Goal: Task Accomplishment & Management: Manage account settings

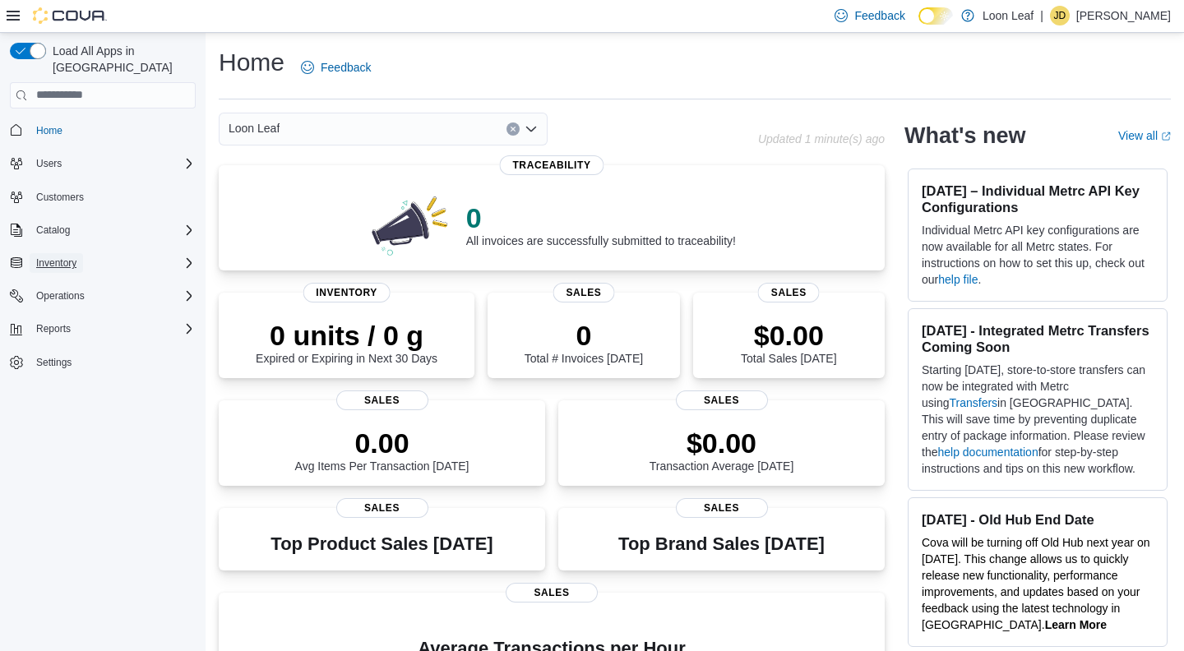
click at [73, 256] on span "Inventory" at bounding box center [56, 262] width 40 height 13
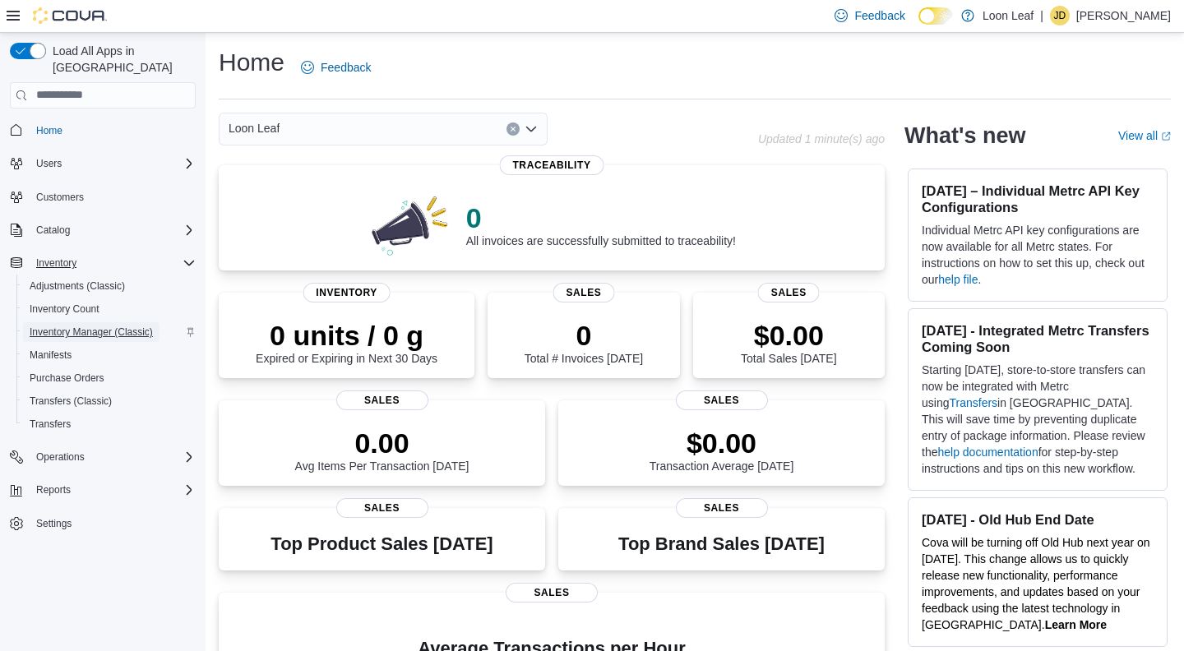
click at [75, 324] on span "Inventory Manager (Classic)" at bounding box center [91, 332] width 123 height 20
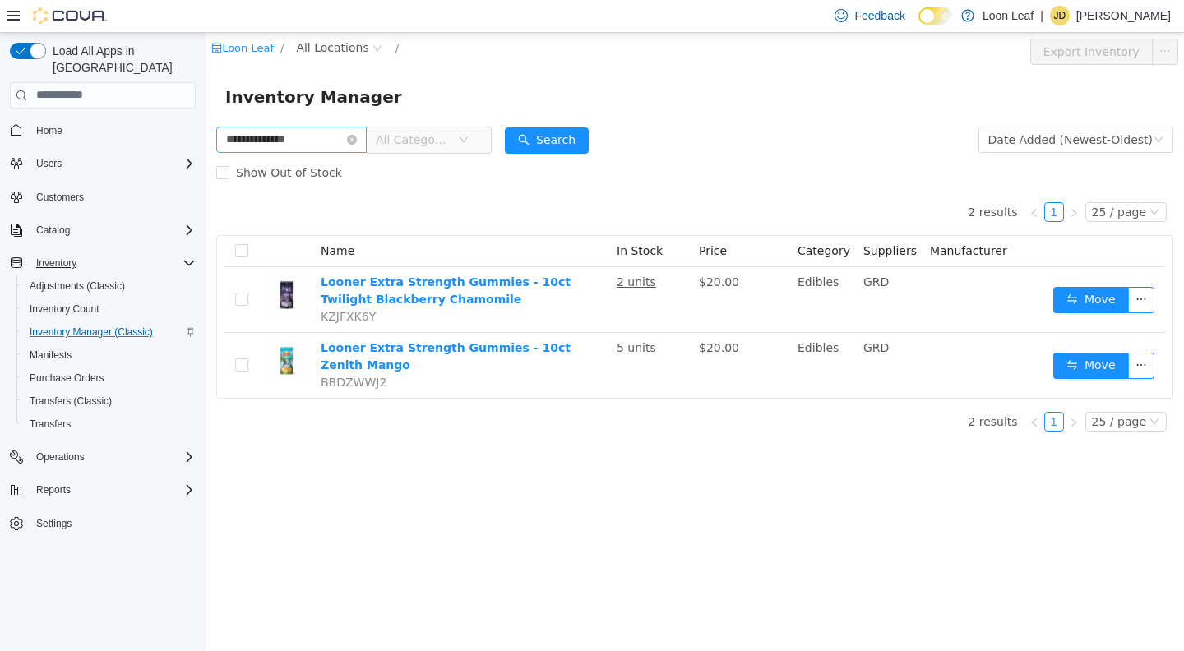
click at [321, 138] on input "**********" at bounding box center [291, 139] width 150 height 26
type input "*"
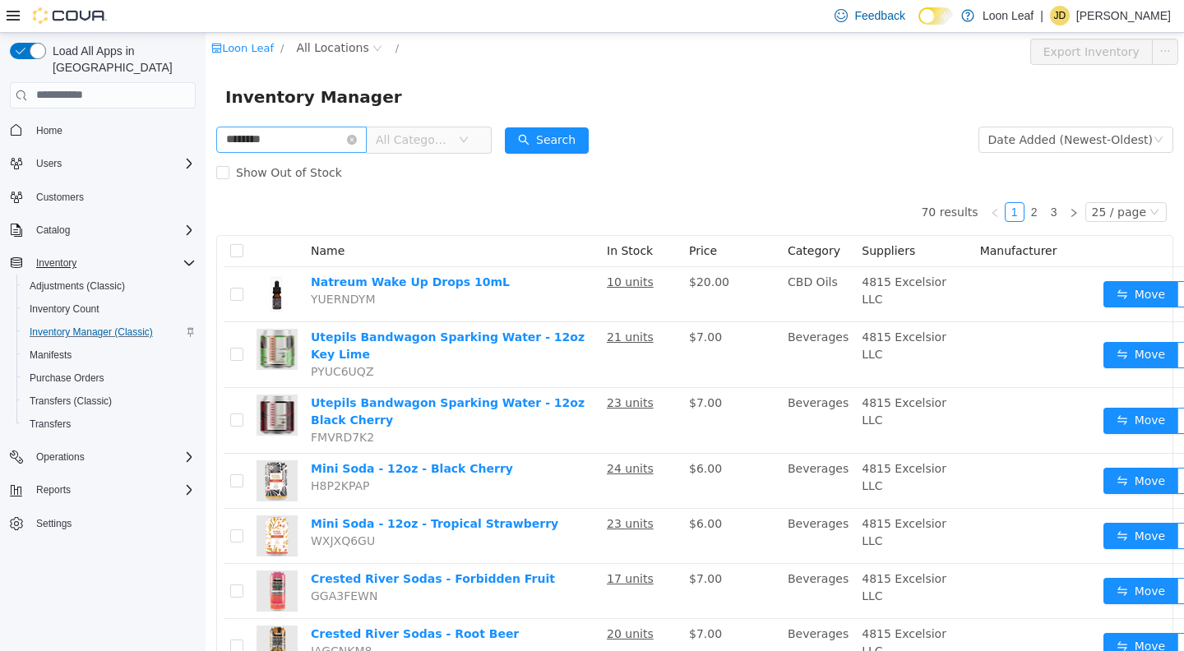
type input "********"
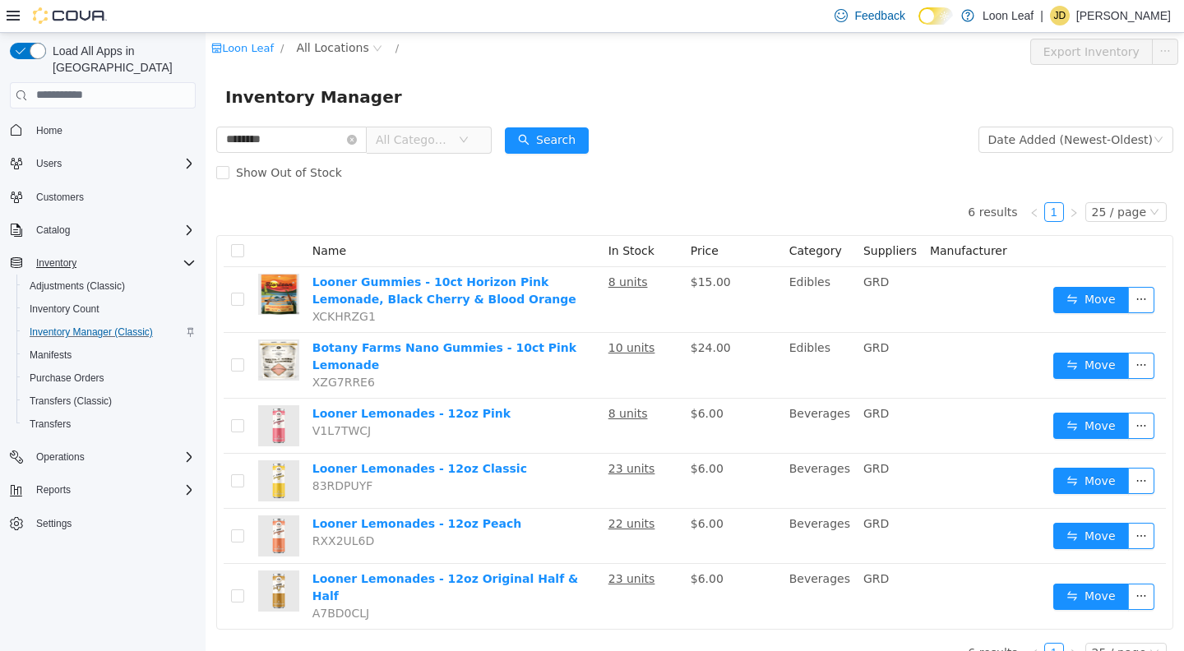
scroll to position [15, 0]
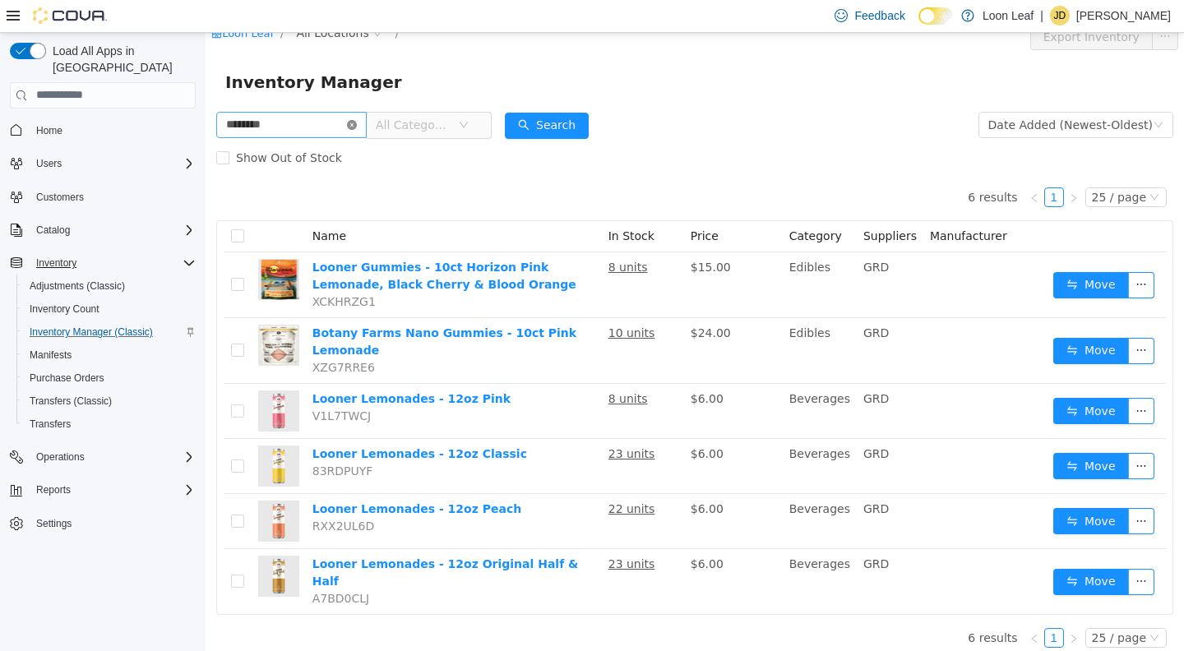
click at [357, 122] on icon "icon: close-circle" at bounding box center [352, 124] width 10 height 10
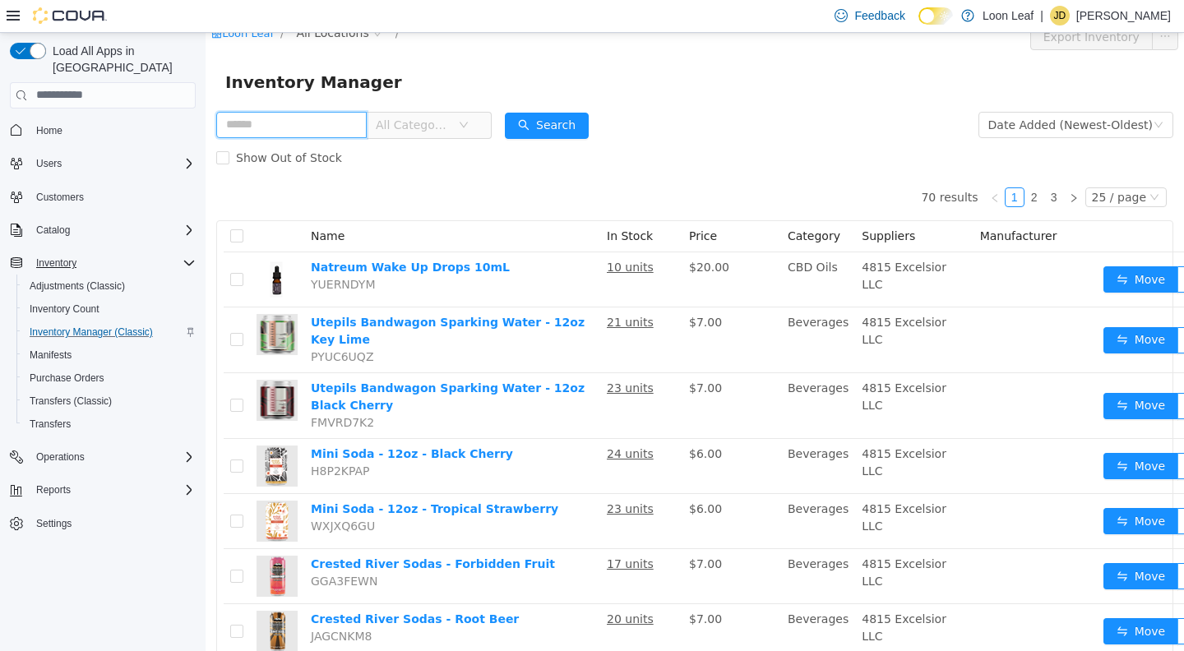
click at [324, 118] on input "text" at bounding box center [291, 124] width 150 height 26
type input "*****"
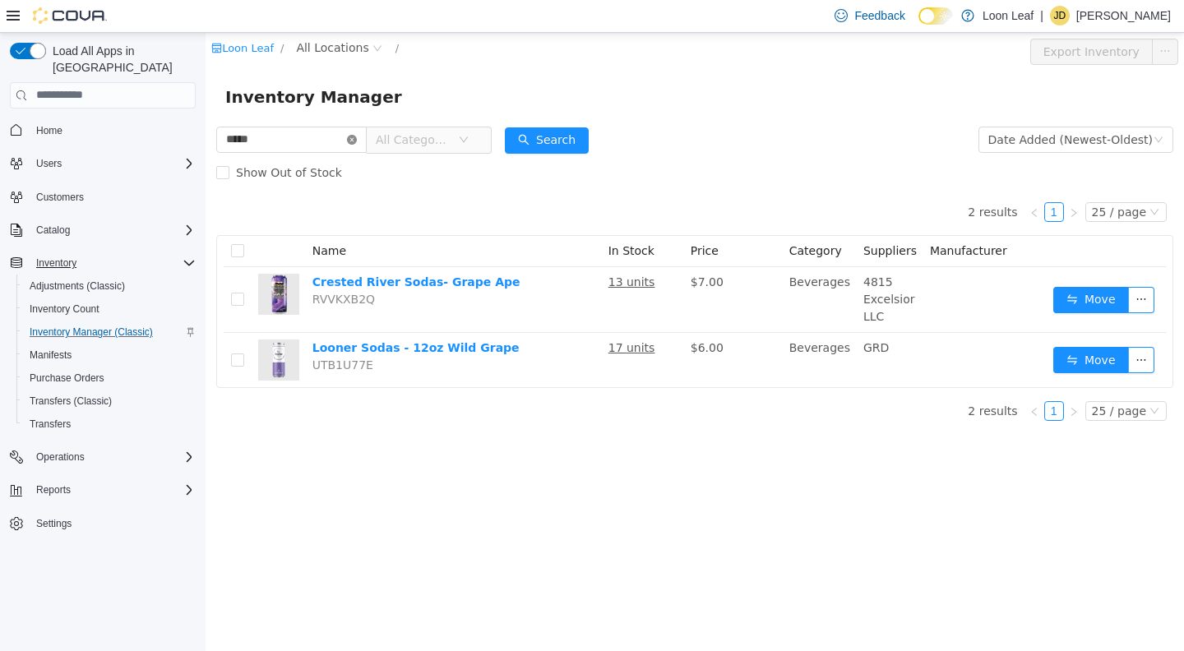
click at [357, 137] on icon "icon: close-circle" at bounding box center [352, 139] width 10 height 10
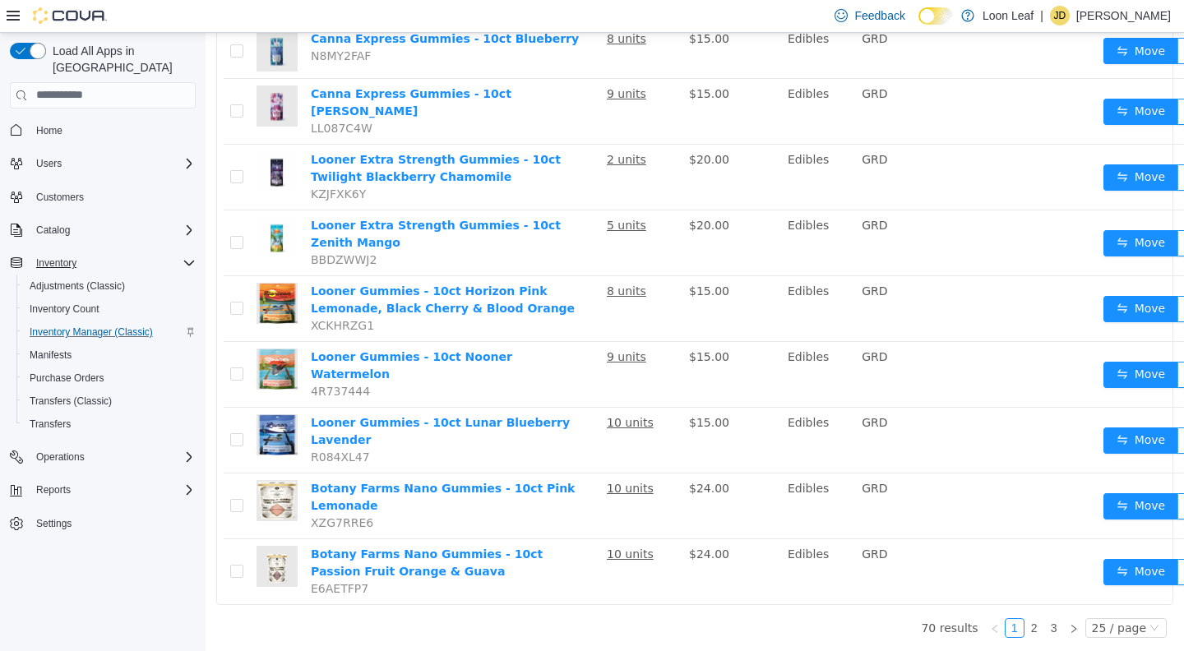
scroll to position [1211, 0]
click at [1138, 631] on div "25 / page" at bounding box center [1119, 627] width 54 height 18
click at [1122, 610] on li "50 / page" at bounding box center [1128, 623] width 80 height 26
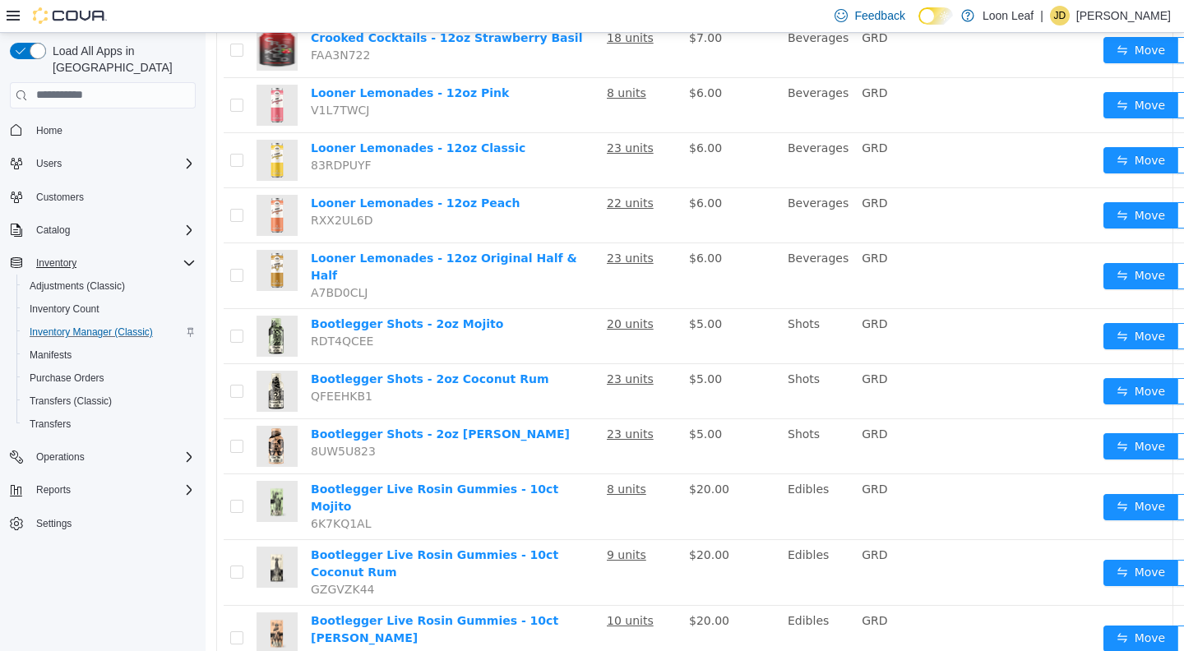
scroll to position [2609, 0]
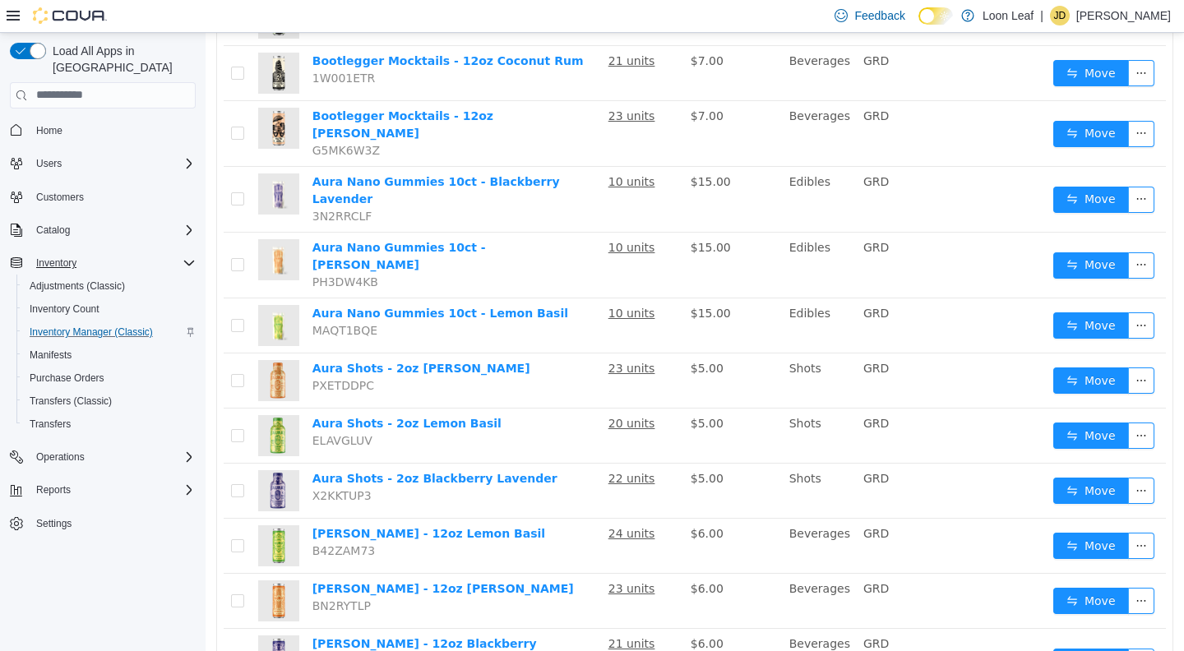
scroll to position [765, 0]
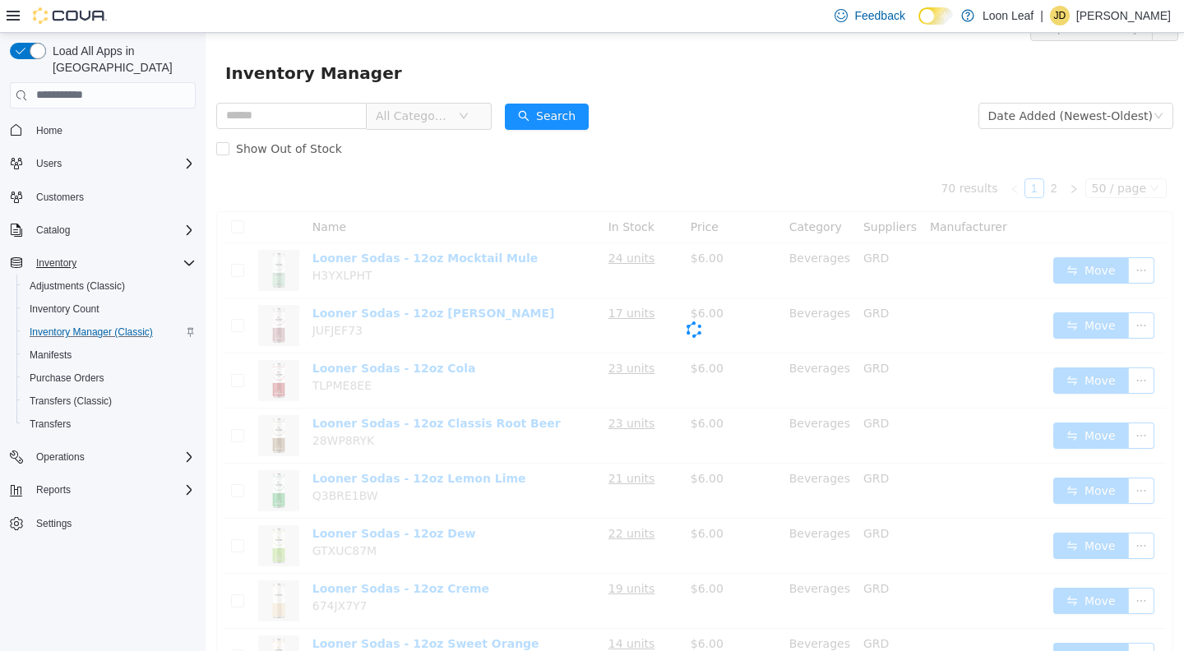
scroll to position [25, 0]
click at [305, 109] on input "text" at bounding box center [291, 114] width 150 height 26
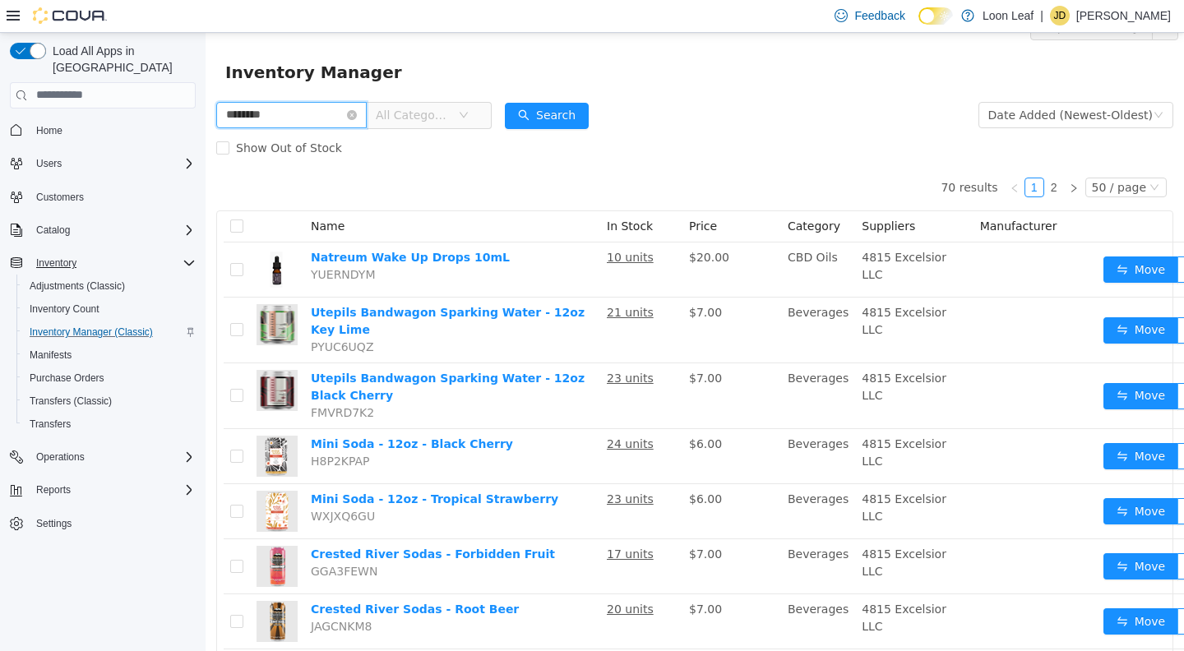
type input "********"
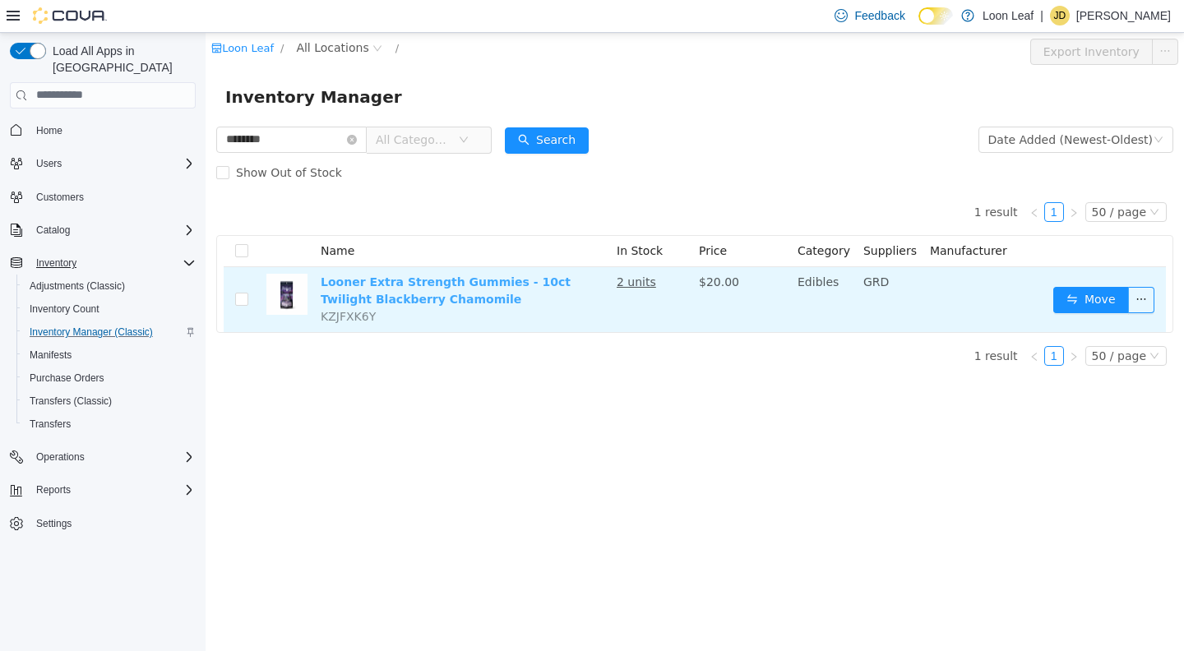
click at [431, 282] on link "Looner Extra Strength Gummies - 10ct Twilight Blackberry Chamomile" at bounding box center [446, 290] width 250 height 30
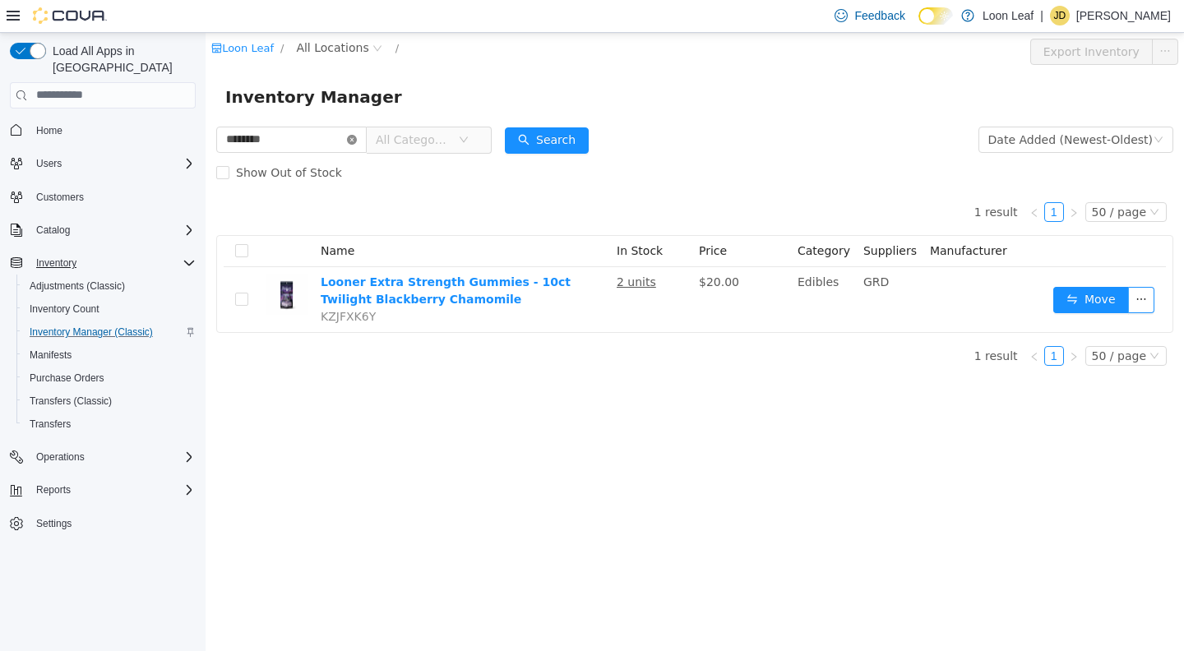
click at [357, 140] on icon "icon: close-circle" at bounding box center [352, 139] width 10 height 10
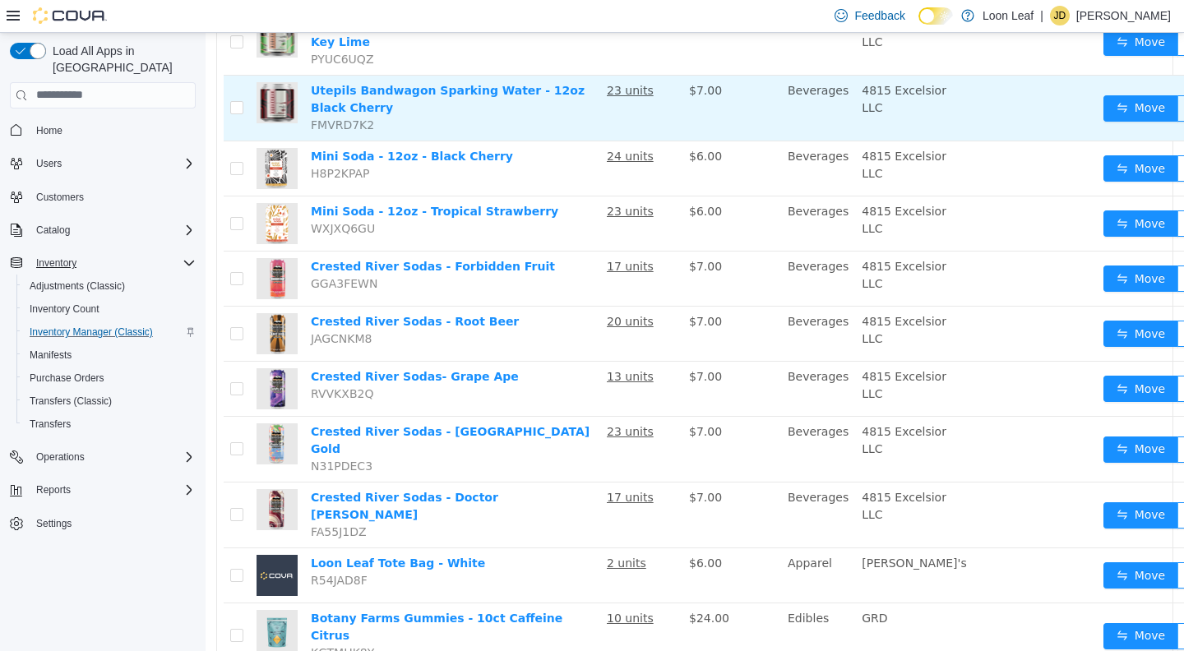
scroll to position [328, 0]
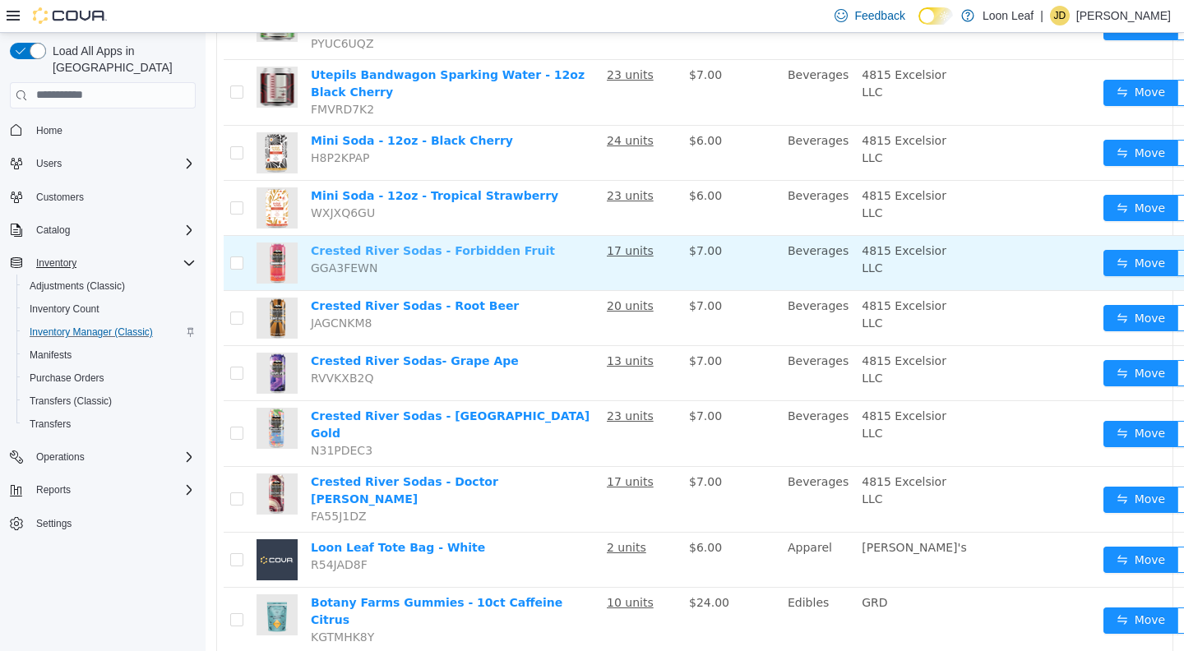
click at [471, 256] on link "Crested River Sodas - Forbidden Fruit" at bounding box center [433, 249] width 244 height 13
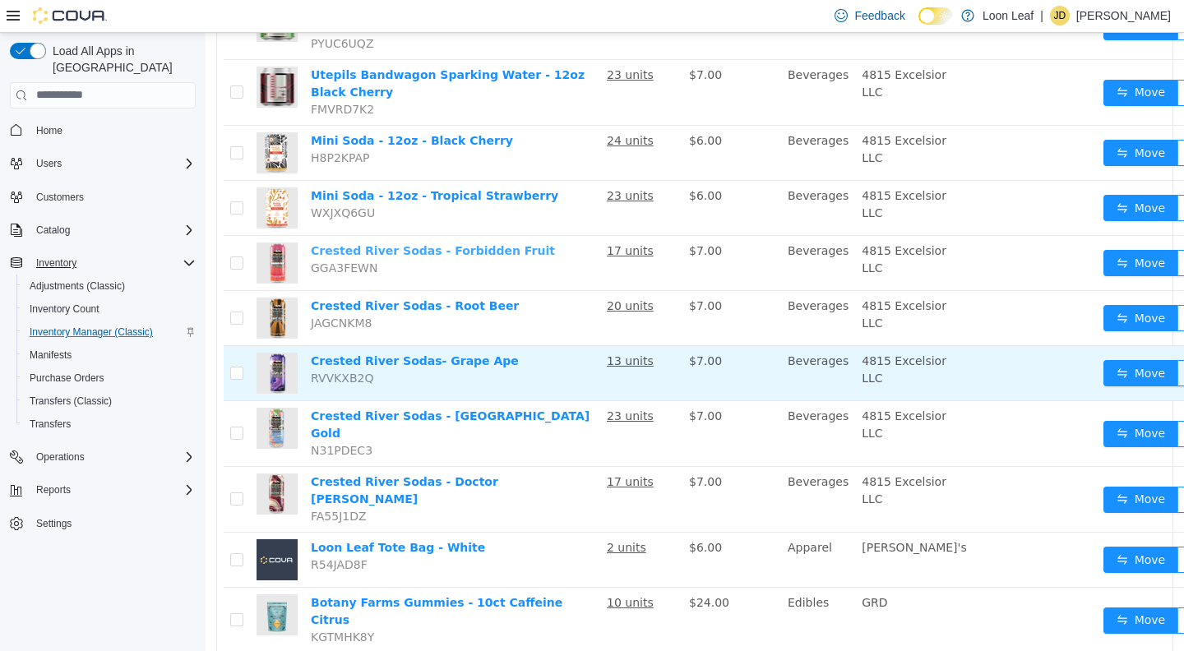
scroll to position [0, 0]
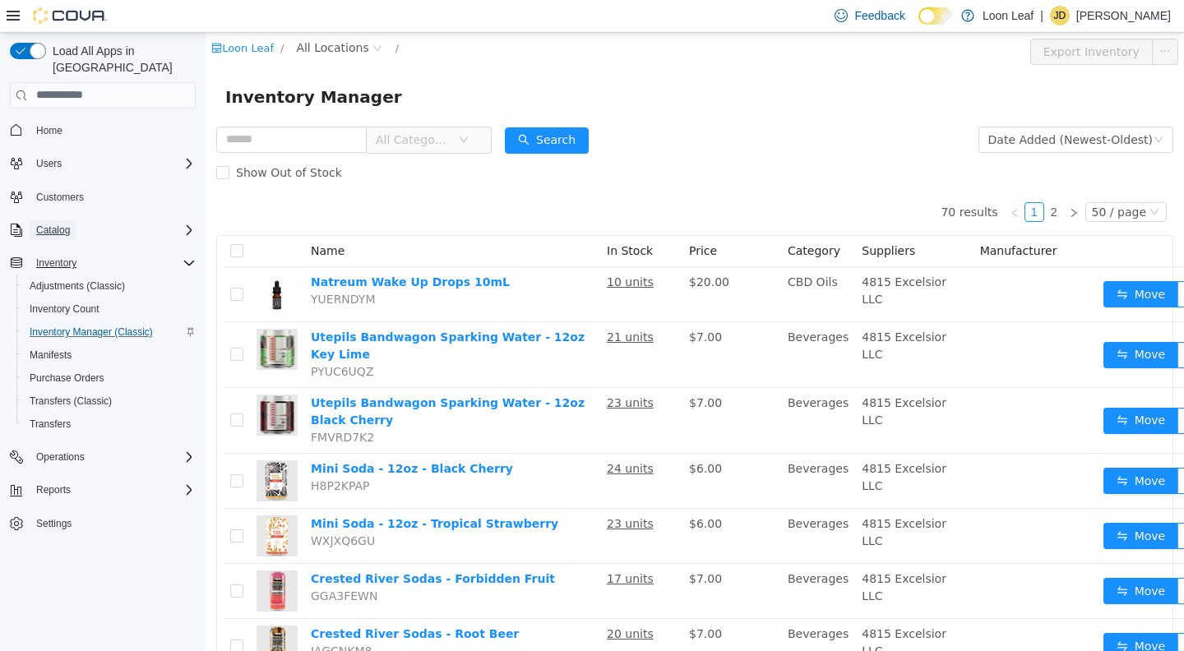
click at [55, 224] on span "Catalog" at bounding box center [53, 230] width 34 height 13
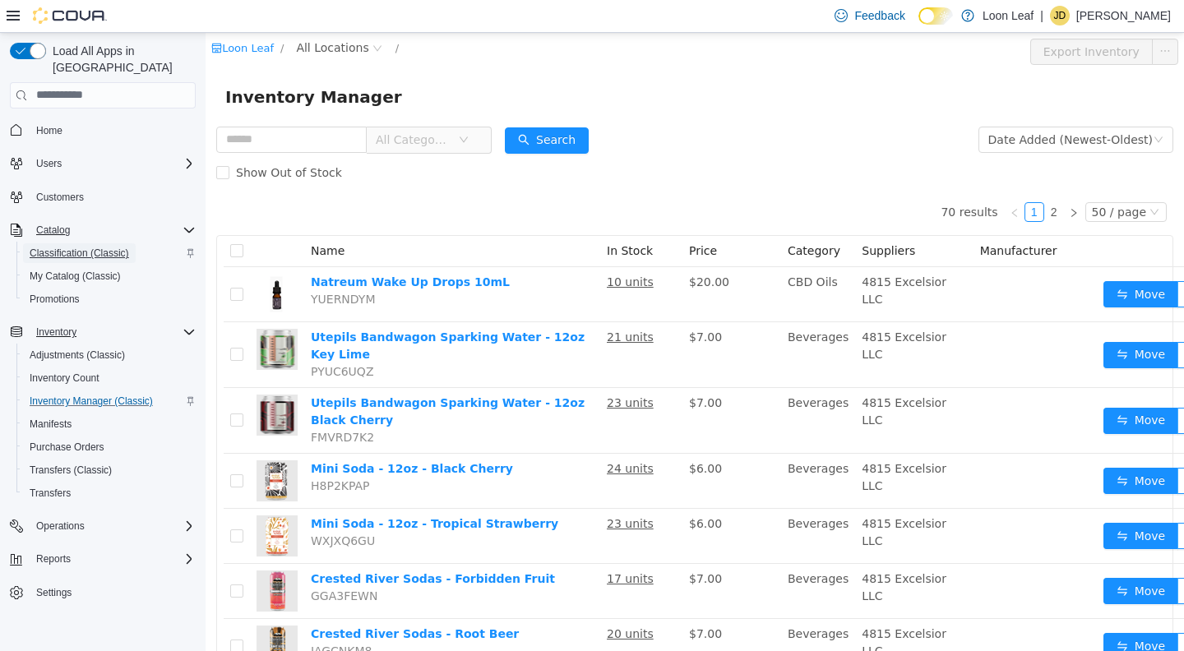
click at [73, 247] on span "Classification (Classic)" at bounding box center [79, 253] width 99 height 13
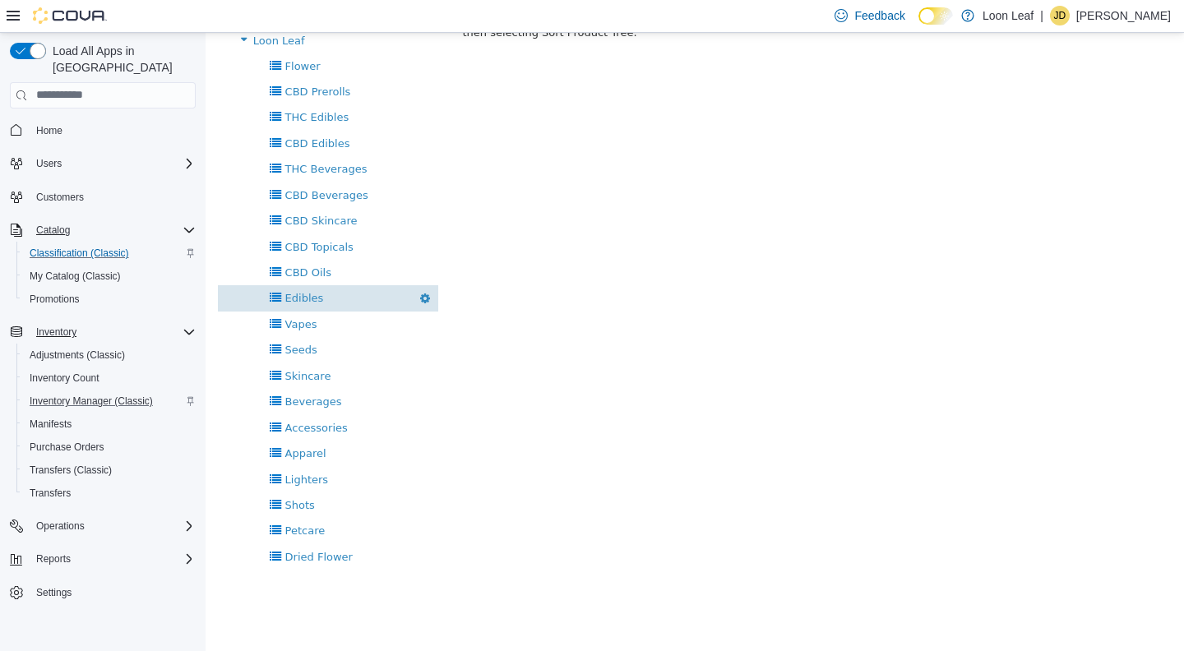
scroll to position [170, 0]
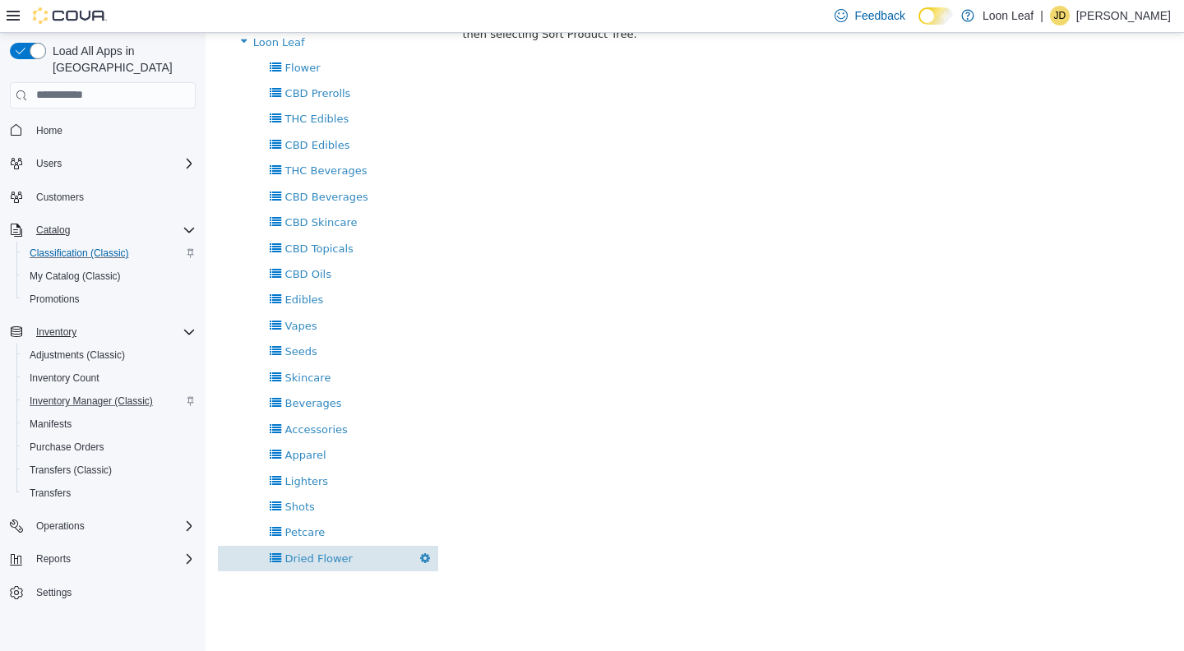
click at [306, 552] on span "Dried Flower" at bounding box center [318, 558] width 67 height 12
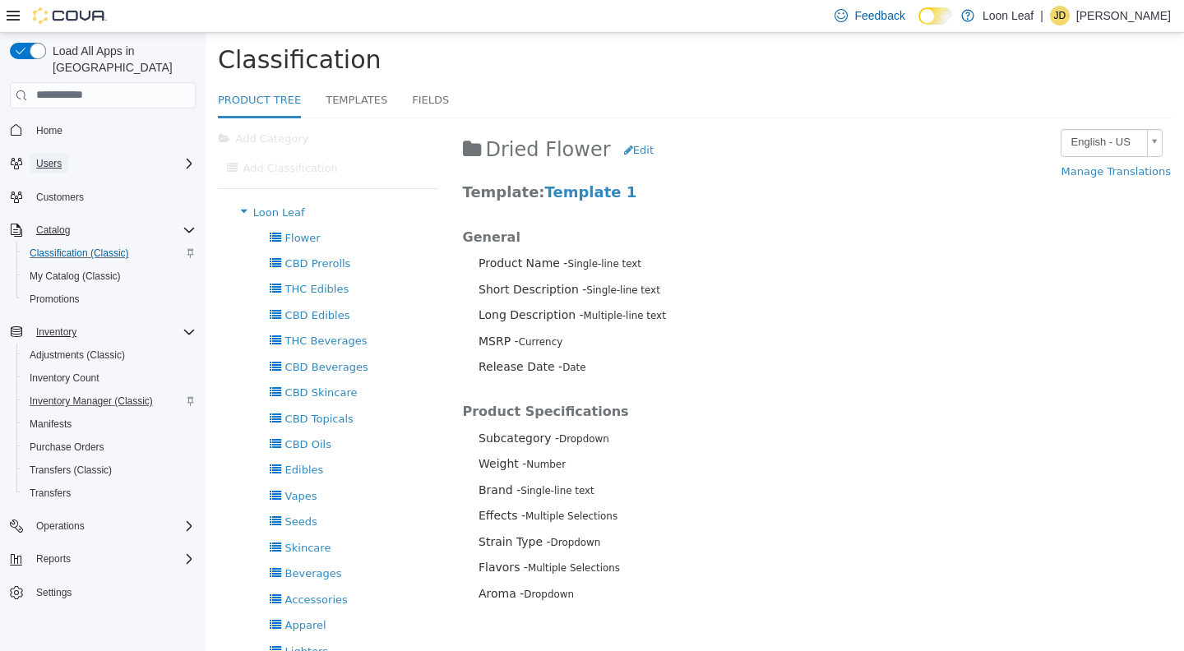
click at [56, 157] on span "Users" at bounding box center [48, 163] width 25 height 13
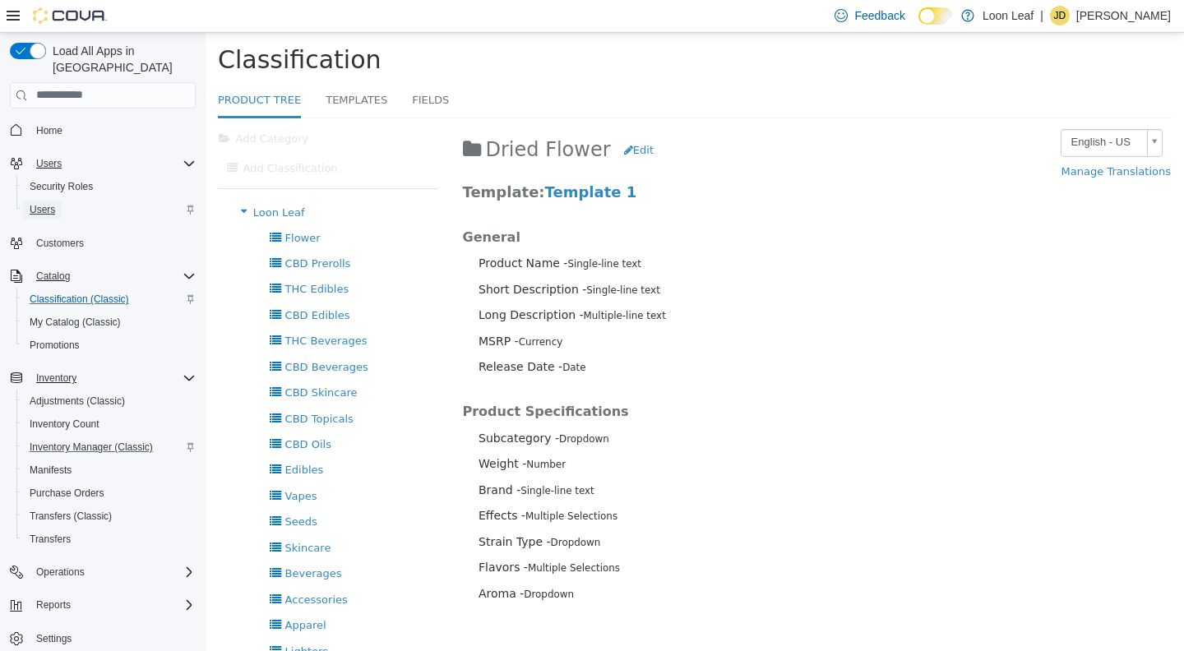
click at [41, 203] on span "Users" at bounding box center [42, 209] width 25 height 13
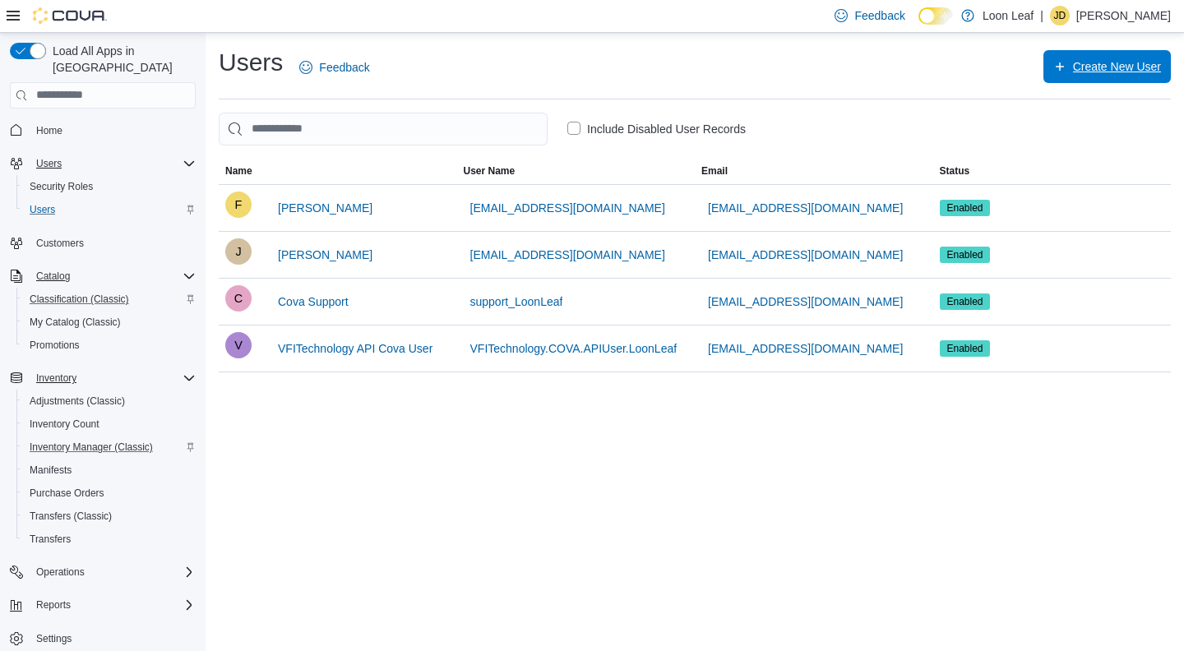
click at [1073, 72] on span "Create New User" at bounding box center [1117, 66] width 88 height 16
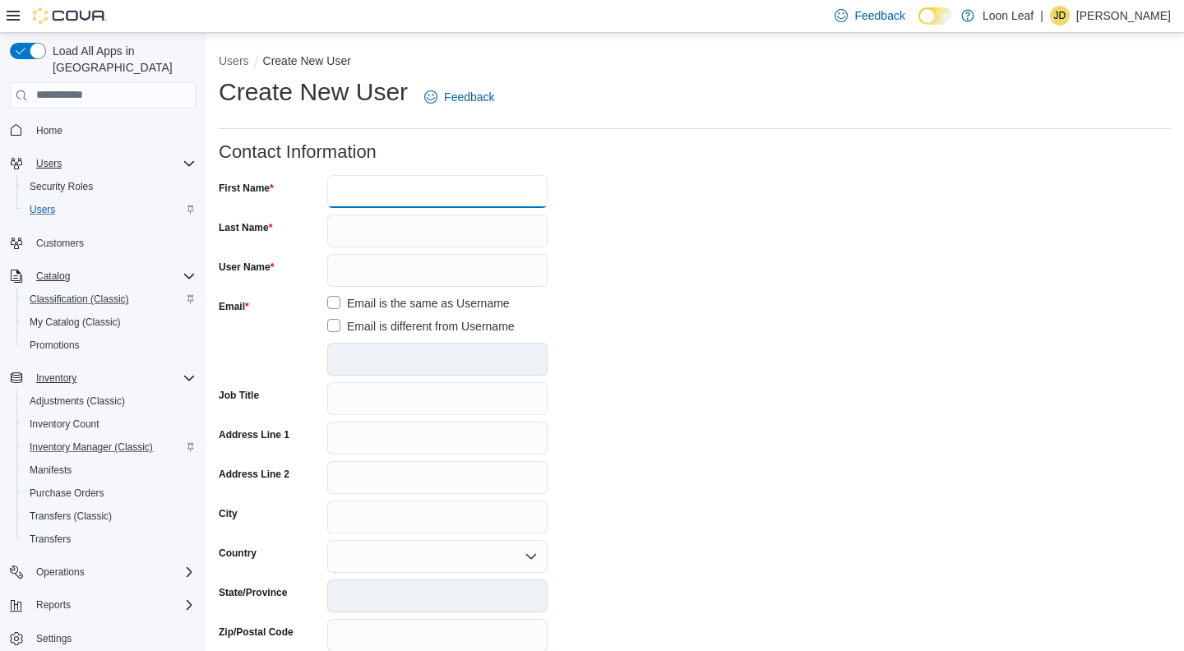
click at [387, 188] on input "First Name" at bounding box center [437, 191] width 220 height 33
type input "*****"
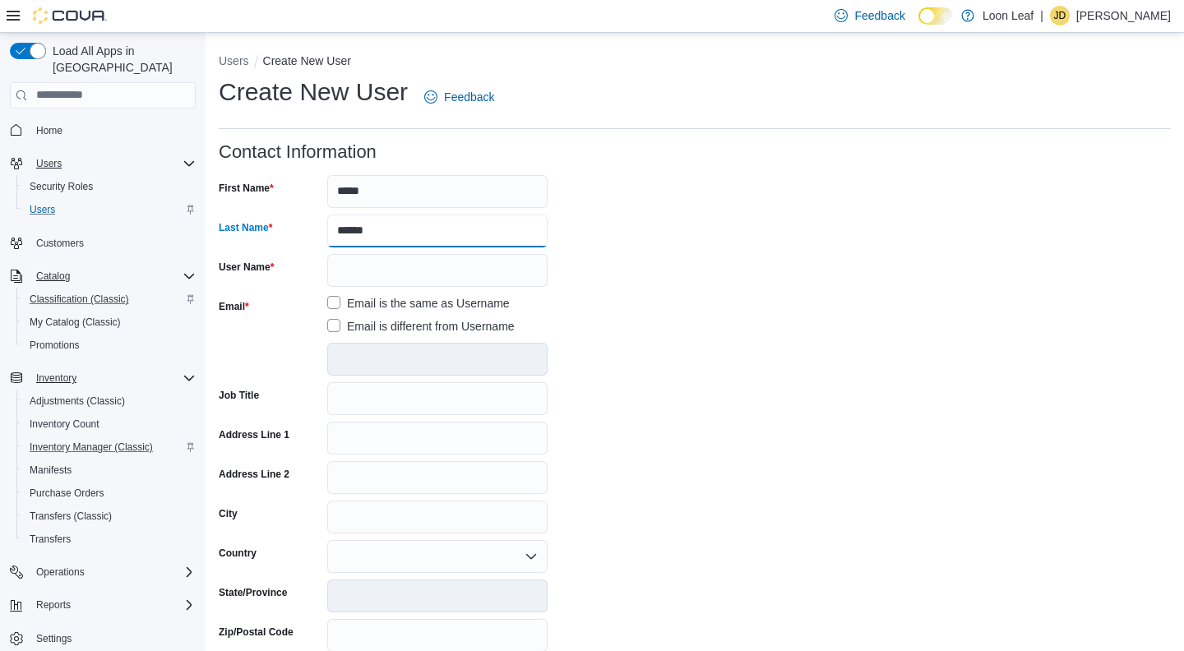
type input "******"
click at [376, 269] on input "User Name" at bounding box center [437, 270] width 220 height 33
click at [355, 358] on div at bounding box center [437, 359] width 220 height 33
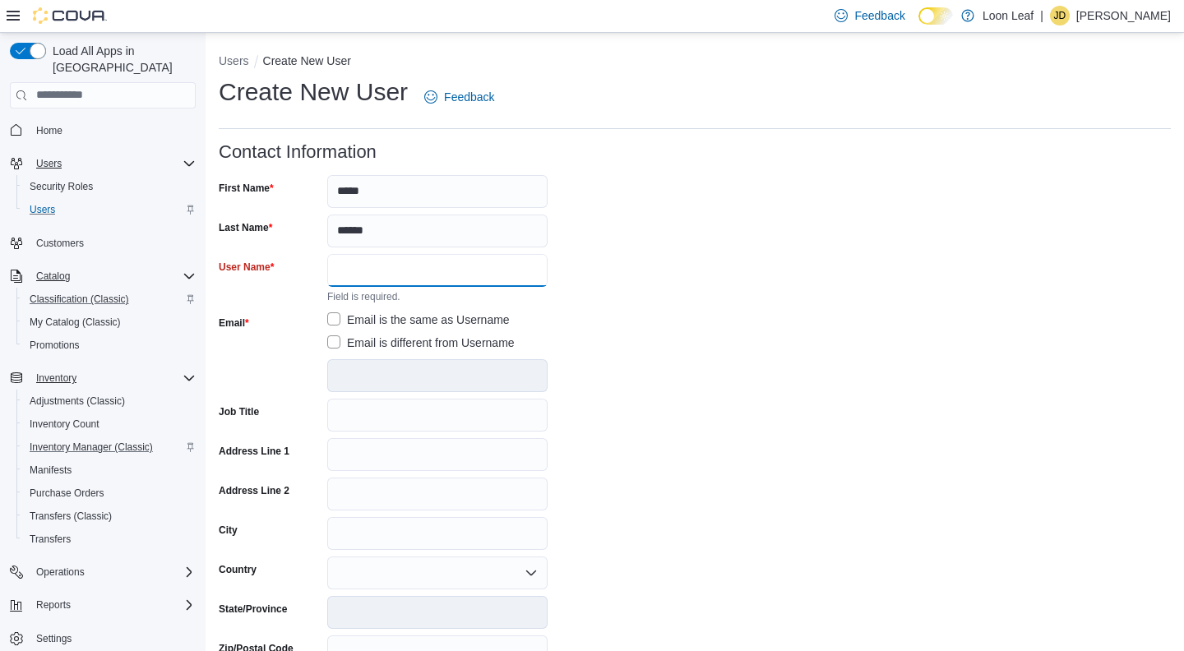
click at [352, 274] on input "User Name" at bounding box center [437, 270] width 220 height 33
paste input "**********"
type input "**********"
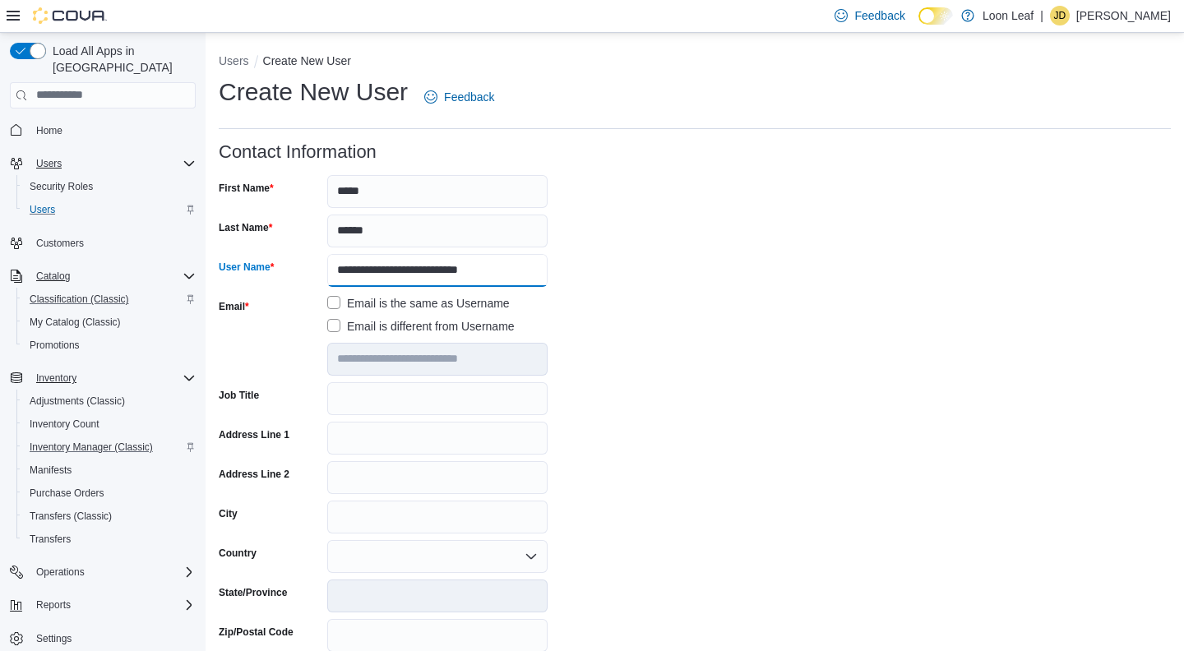
type input "**********"
click at [362, 393] on input "Job Title" at bounding box center [437, 398] width 220 height 33
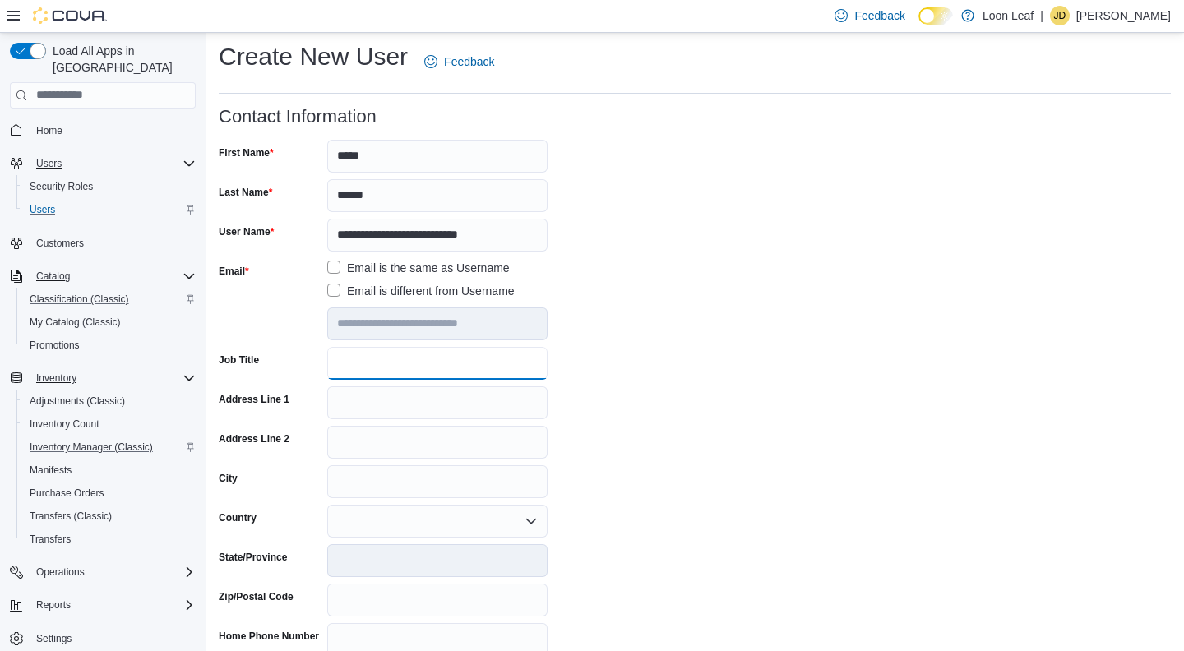
click at [362, 363] on input "Job Title" at bounding box center [437, 363] width 220 height 33
type input "**********"
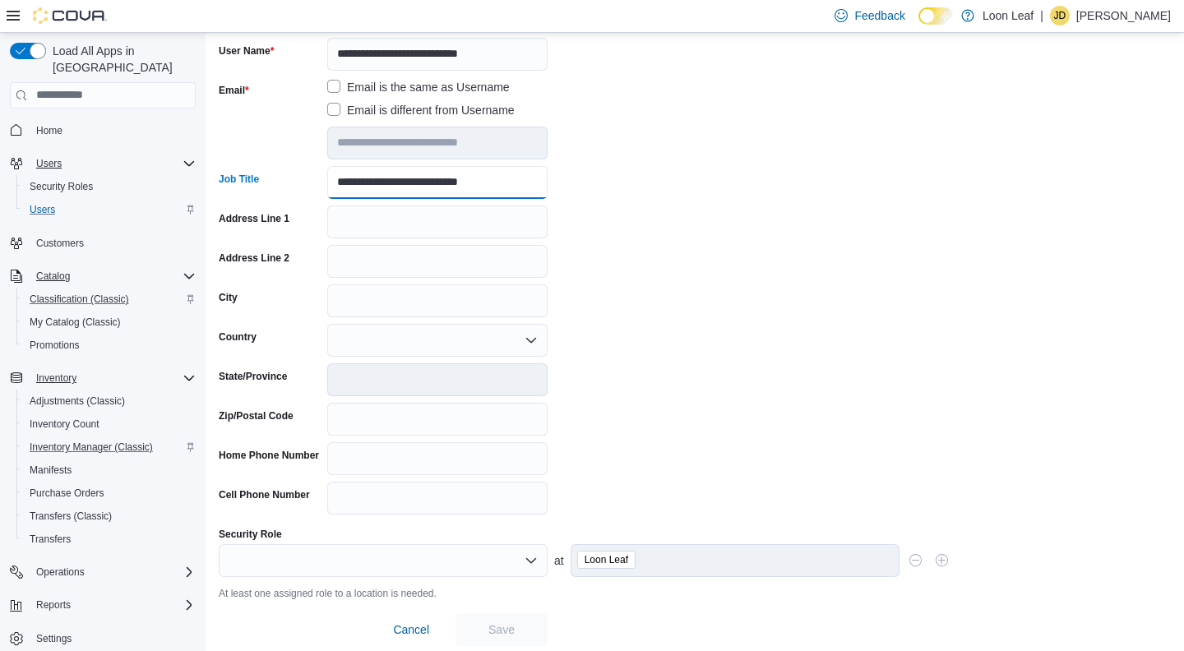
scroll to position [224, 0]
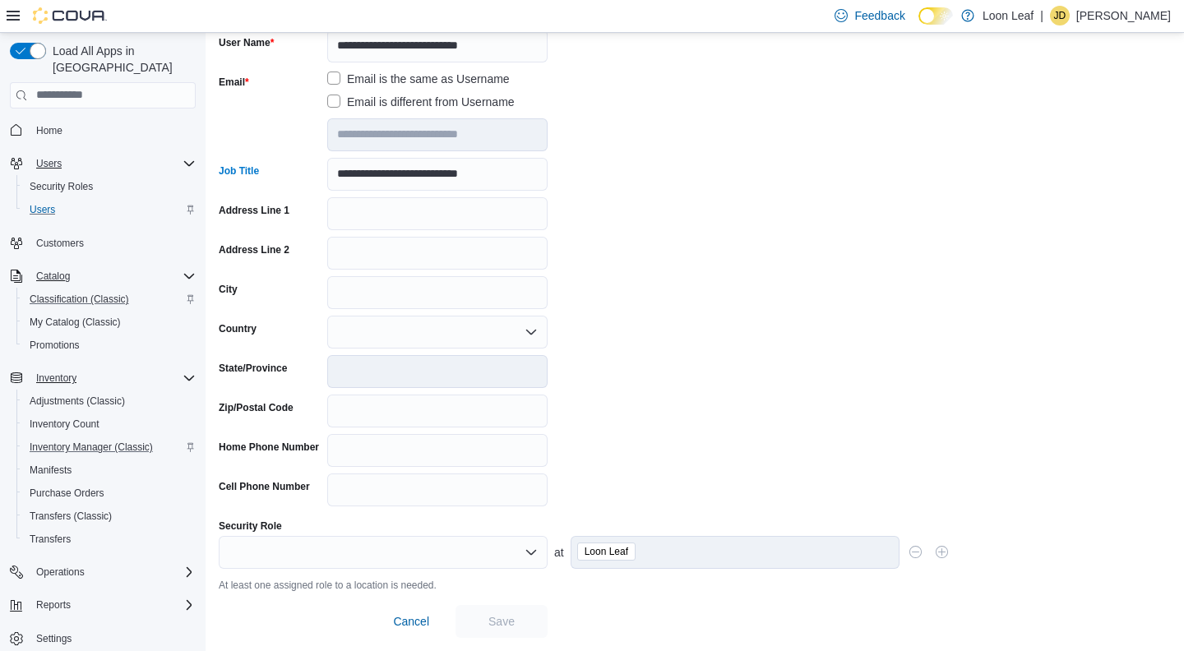
click at [390, 547] on div at bounding box center [383, 552] width 329 height 33
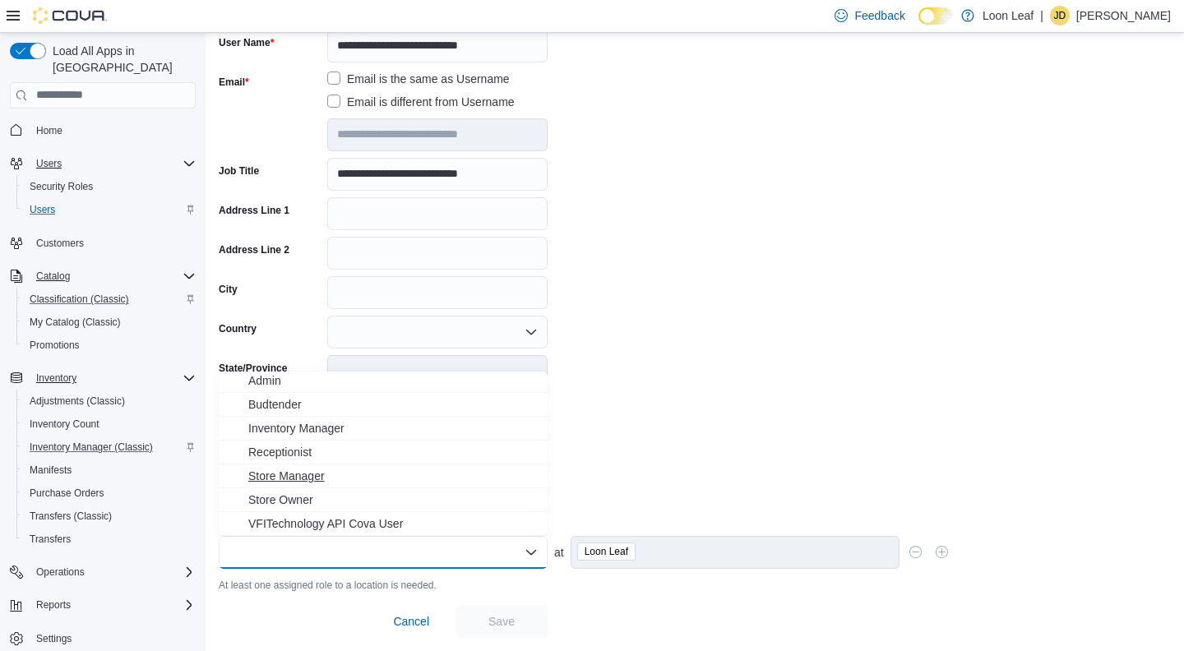
scroll to position [0, 0]
click at [269, 381] on span "Admin" at bounding box center [392, 383] width 289 height 16
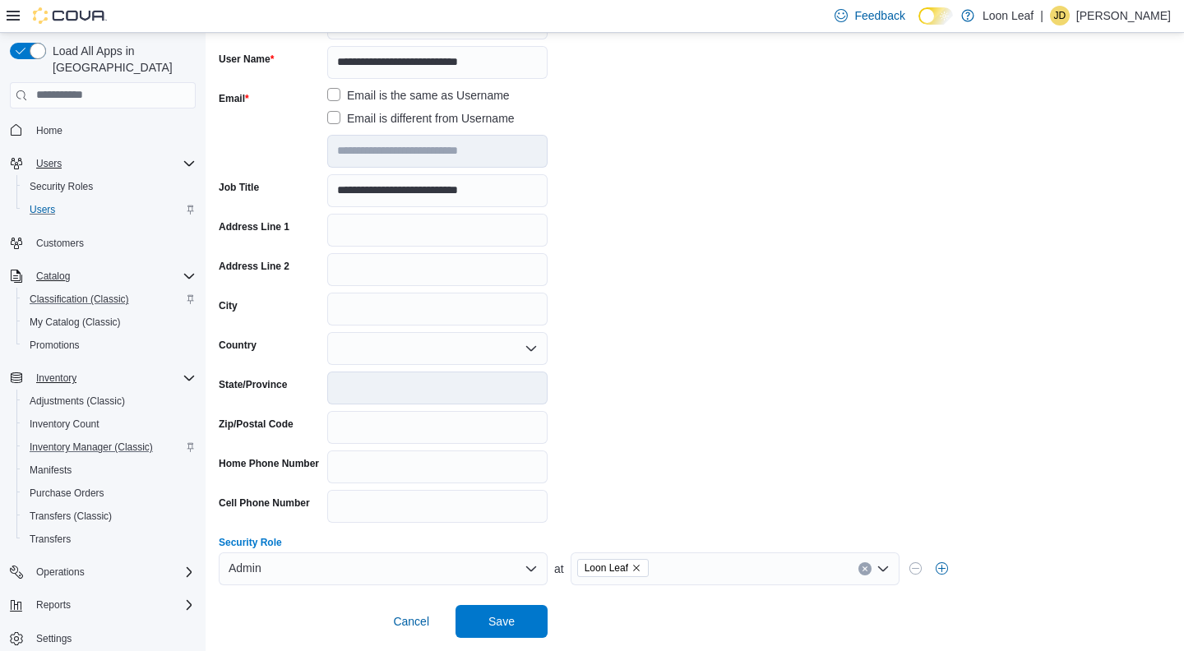
scroll to position [208, 0]
click at [496, 623] on span "Save" at bounding box center [501, 620] width 26 height 16
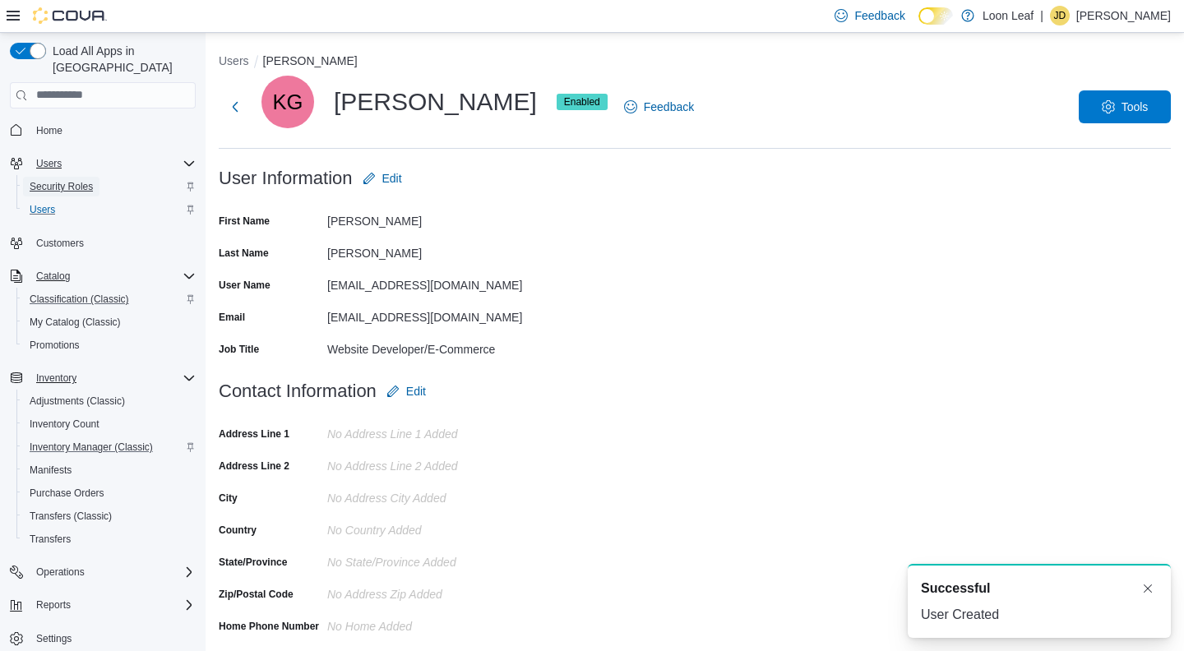
click at [68, 180] on span "Security Roles" at bounding box center [61, 186] width 63 height 13
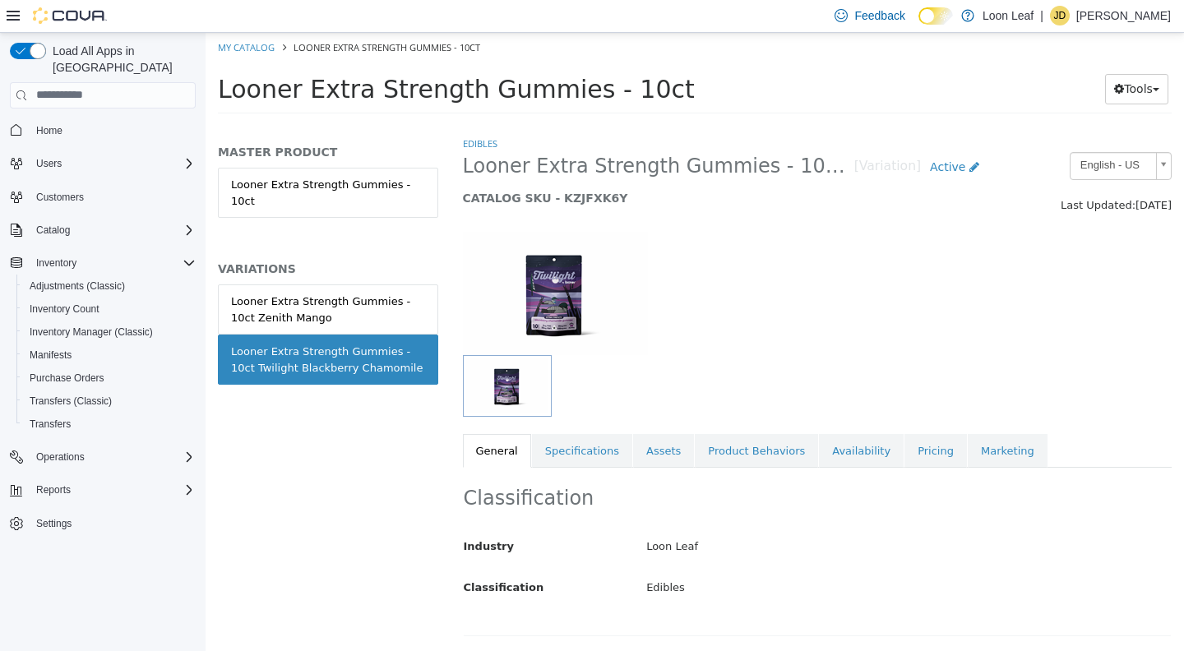
click at [917, 449] on link "Pricing" at bounding box center [935, 450] width 62 height 35
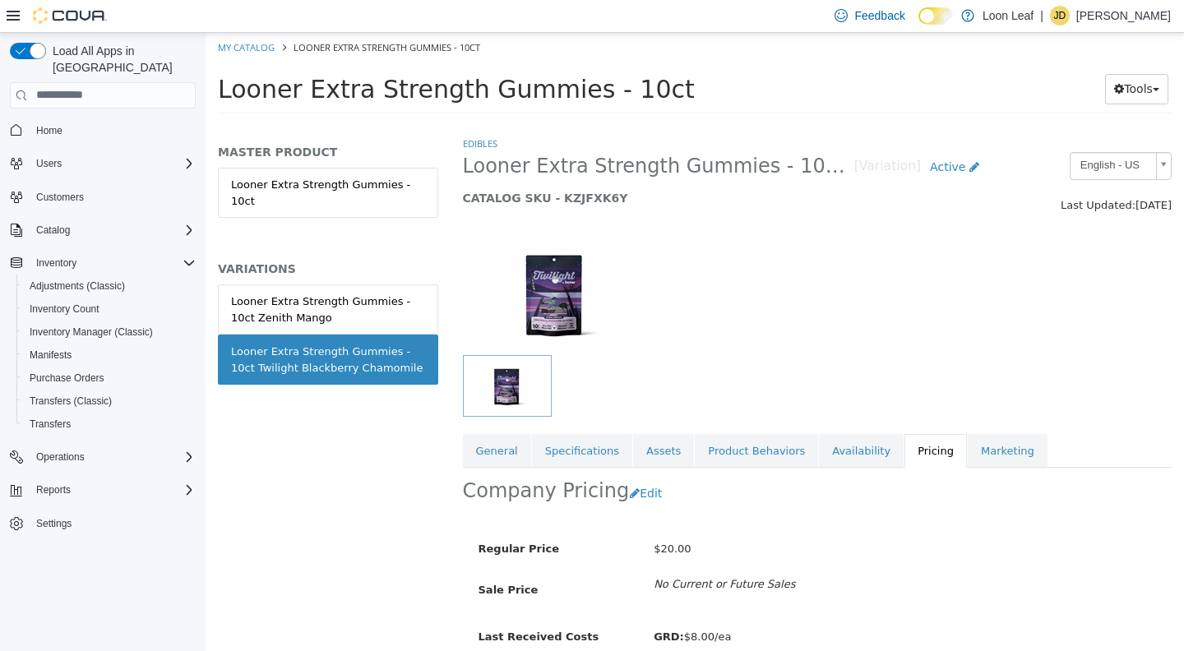
scroll to position [73, 0]
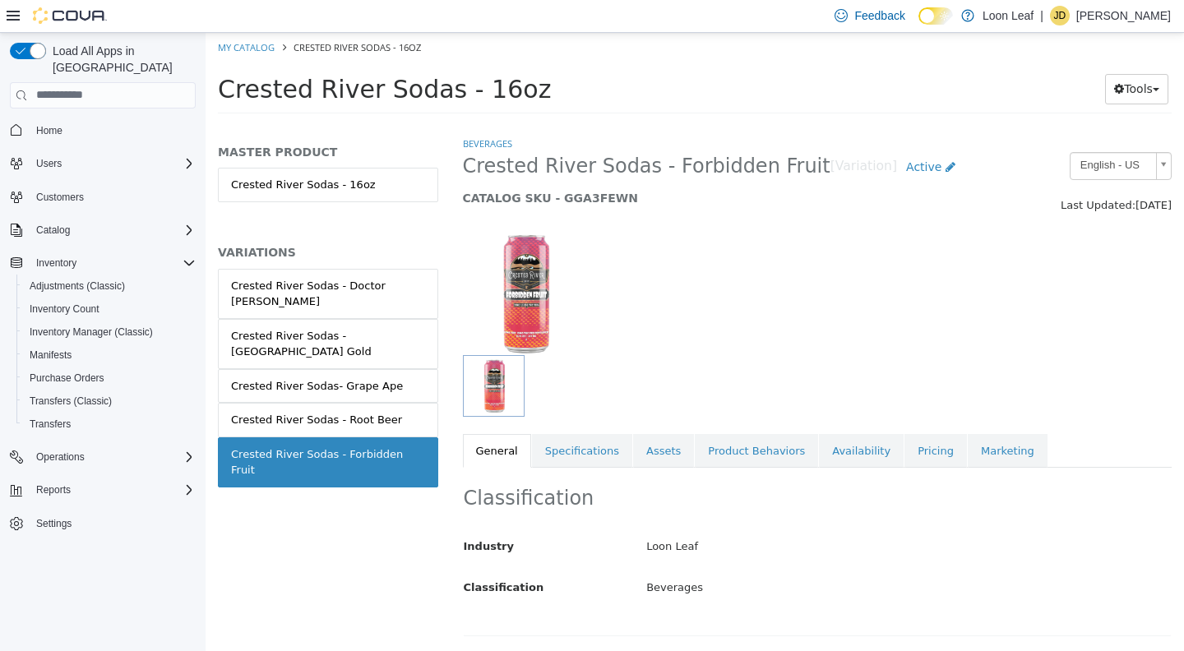
click at [908, 450] on link "Pricing" at bounding box center [935, 450] width 62 height 35
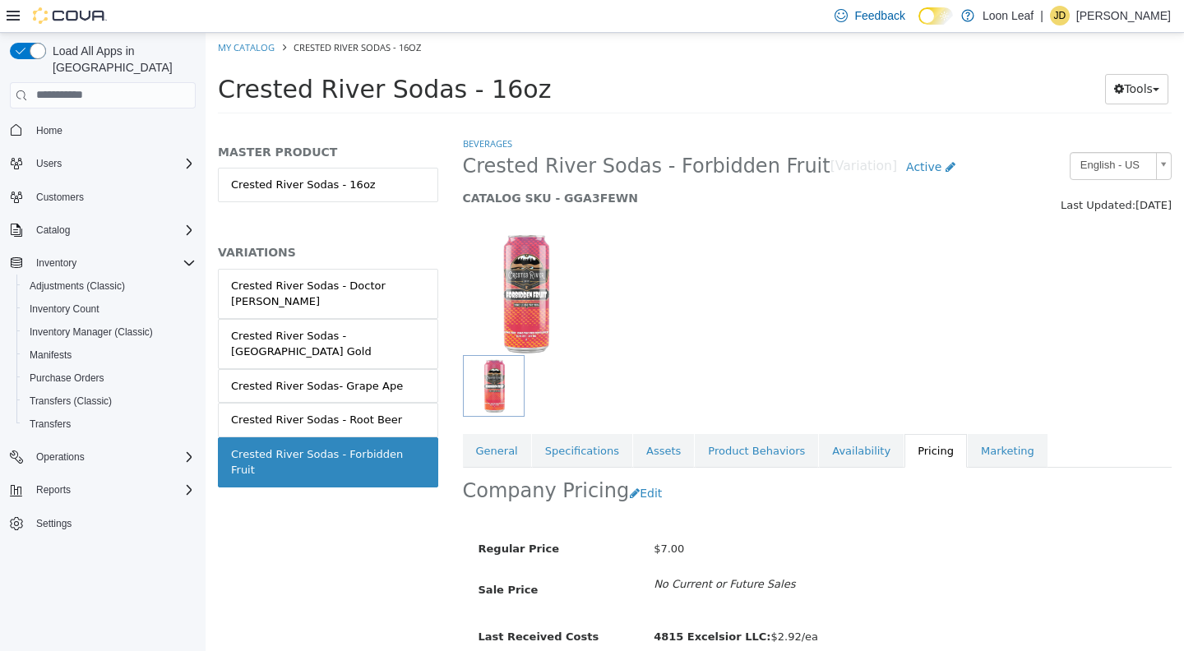
scroll to position [73, 0]
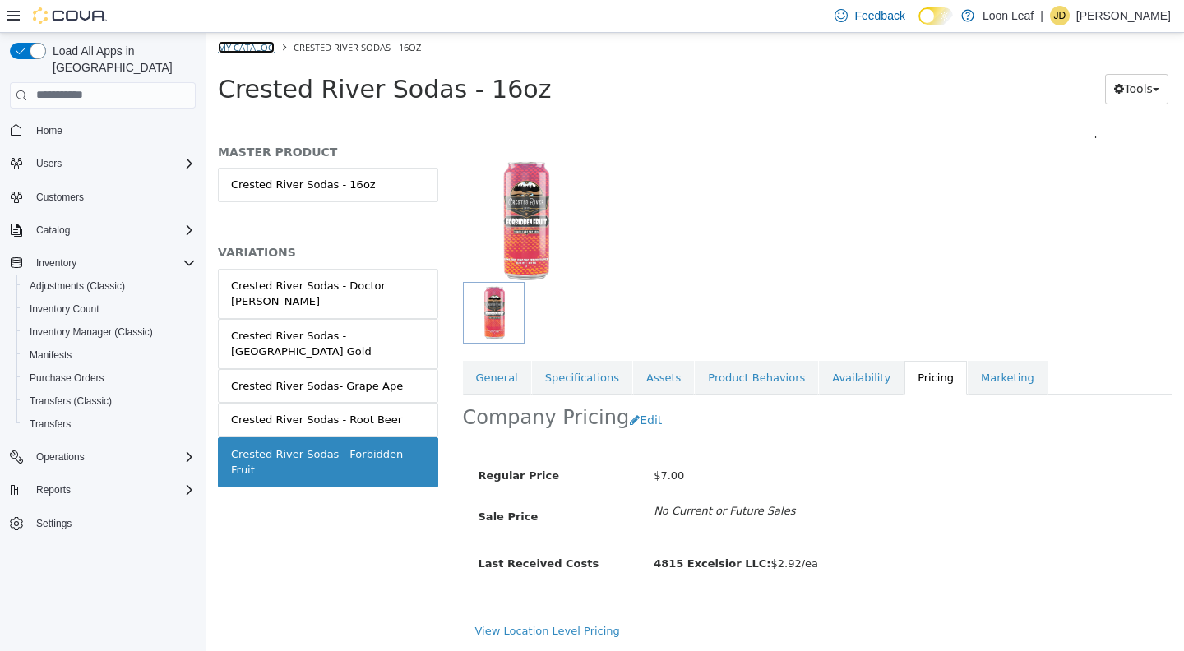
click at [245, 49] on link "My Catalog" at bounding box center [246, 46] width 57 height 12
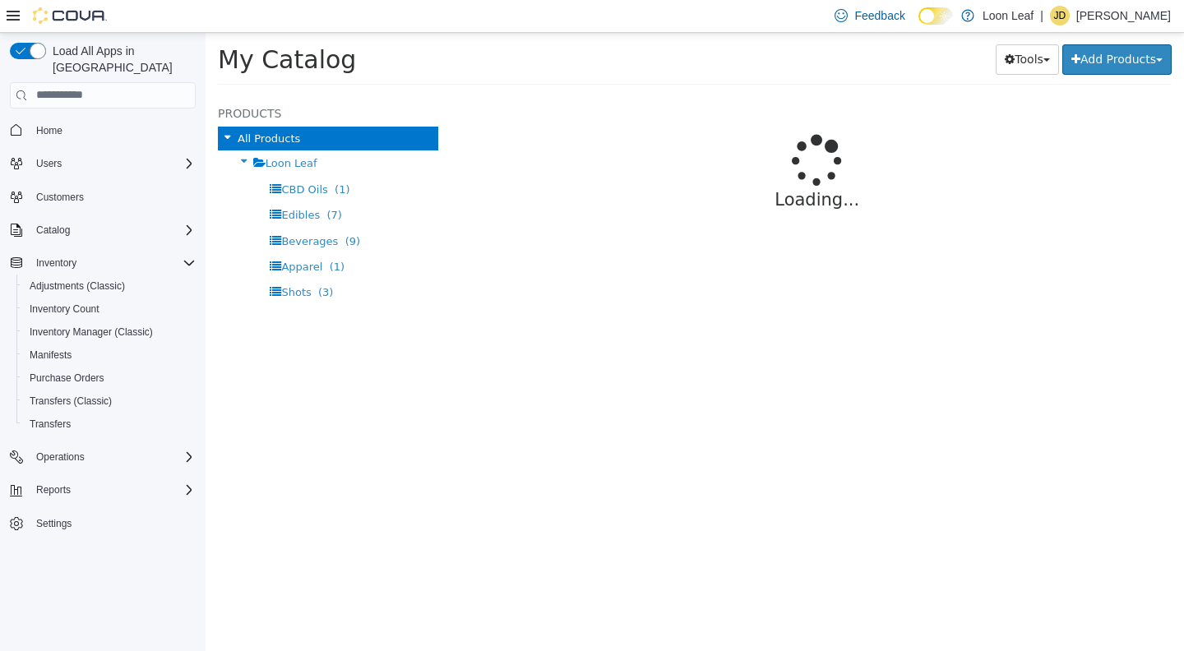
select select "**********"
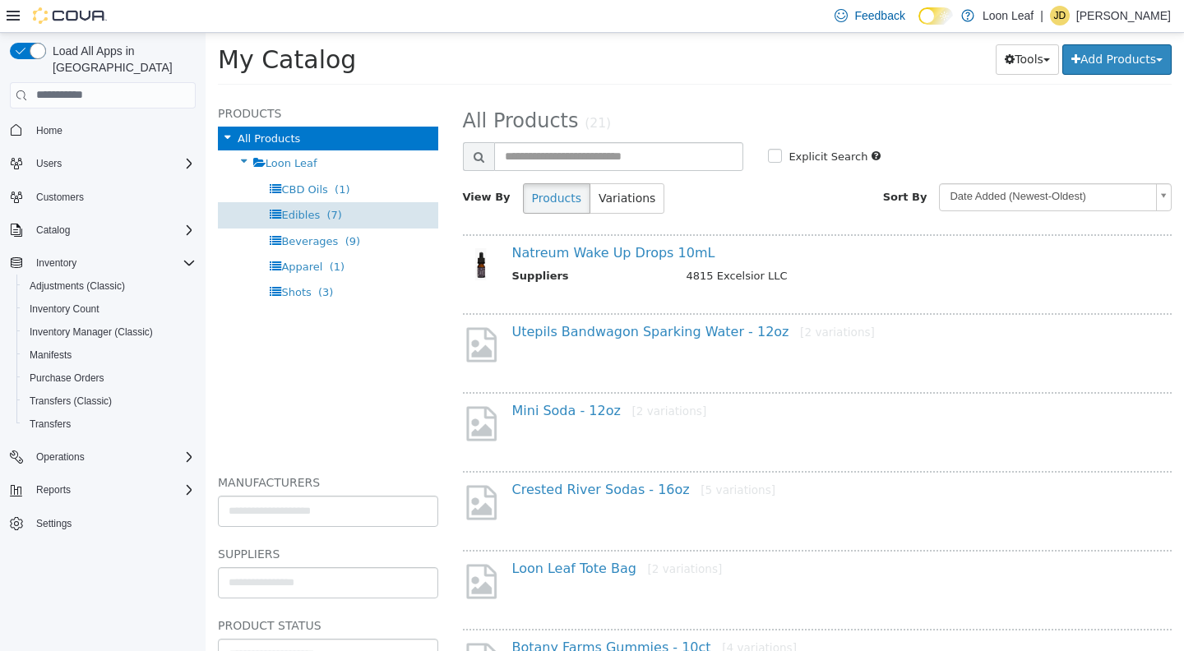
click at [281, 212] on span "Edibles" at bounding box center [300, 214] width 39 height 12
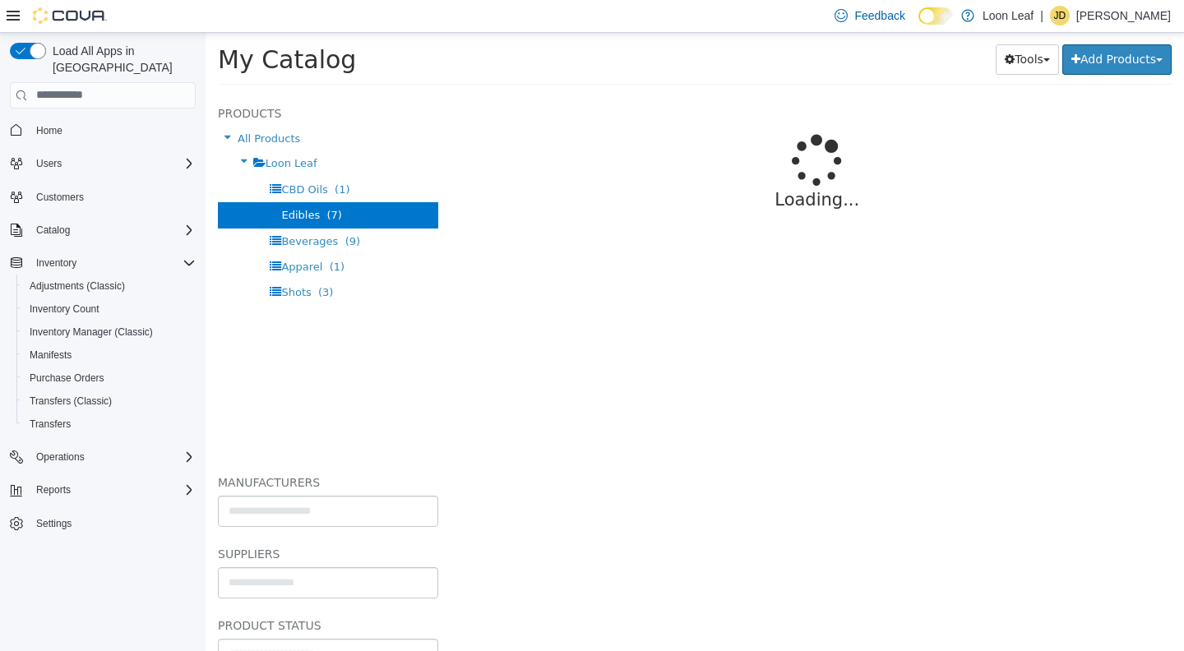
select select "**********"
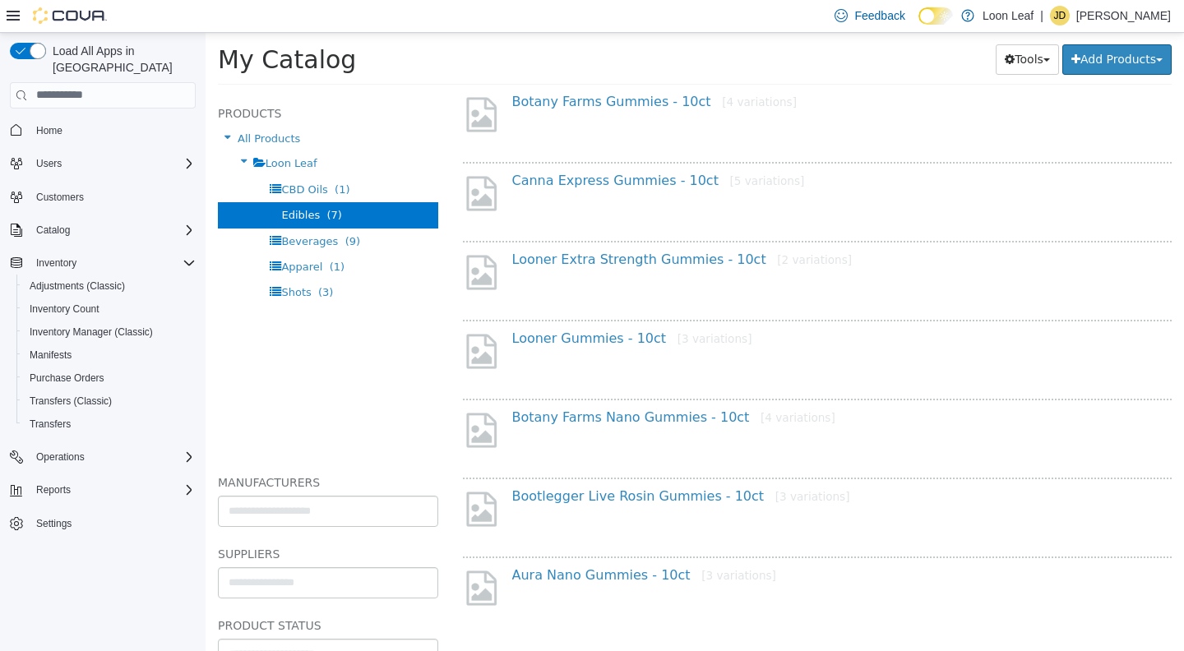
click at [610, 506] on div "Bootlegger Live Rosin Gummies - 10ct [3 variations]" at bounding box center [836, 500] width 672 height 24
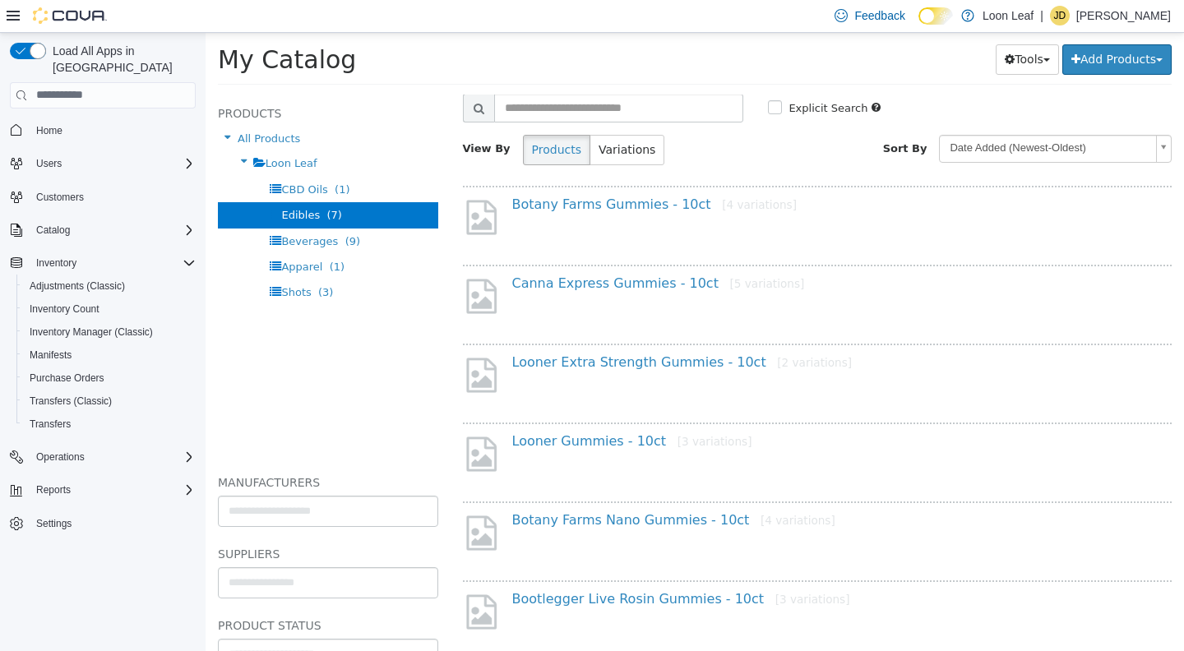
scroll to position [48, 0]
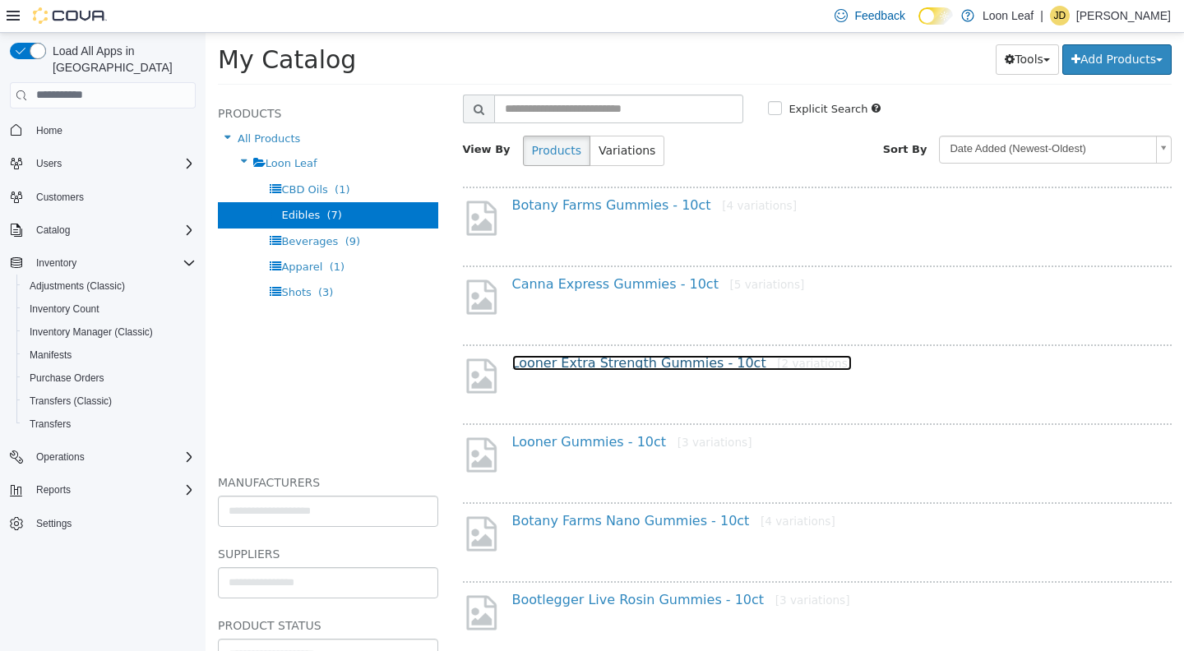
click at [608, 367] on link "Looner Extra Strength Gummies - 10ct [2 variations]" at bounding box center [682, 362] width 340 height 16
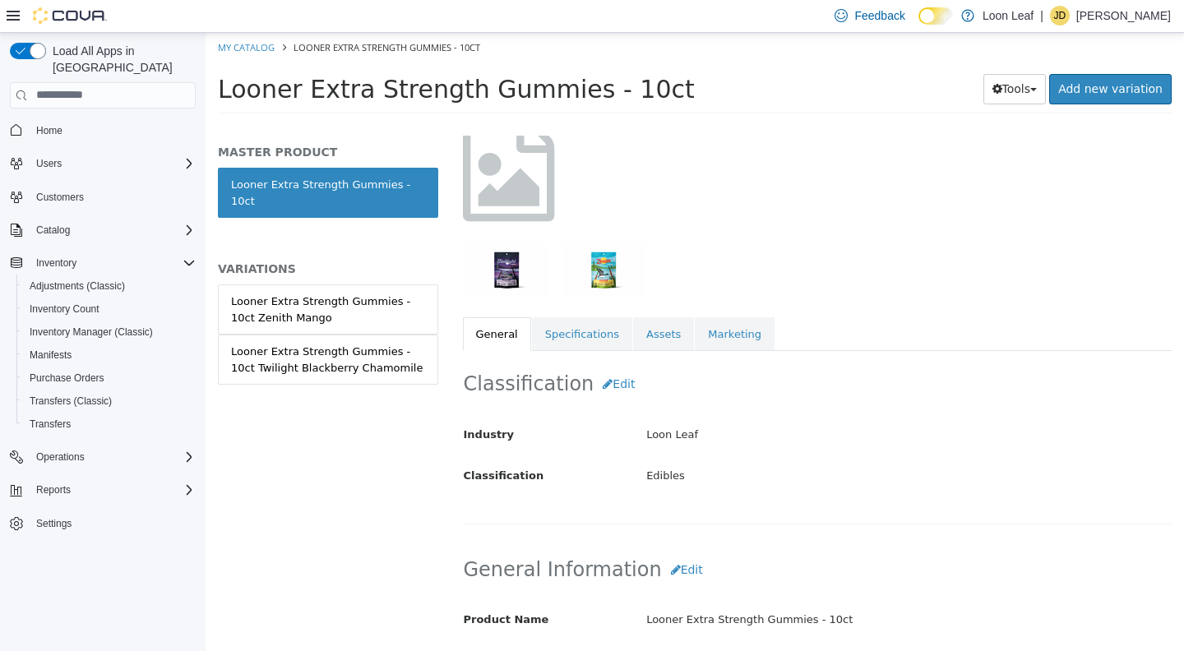
scroll to position [148, 0]
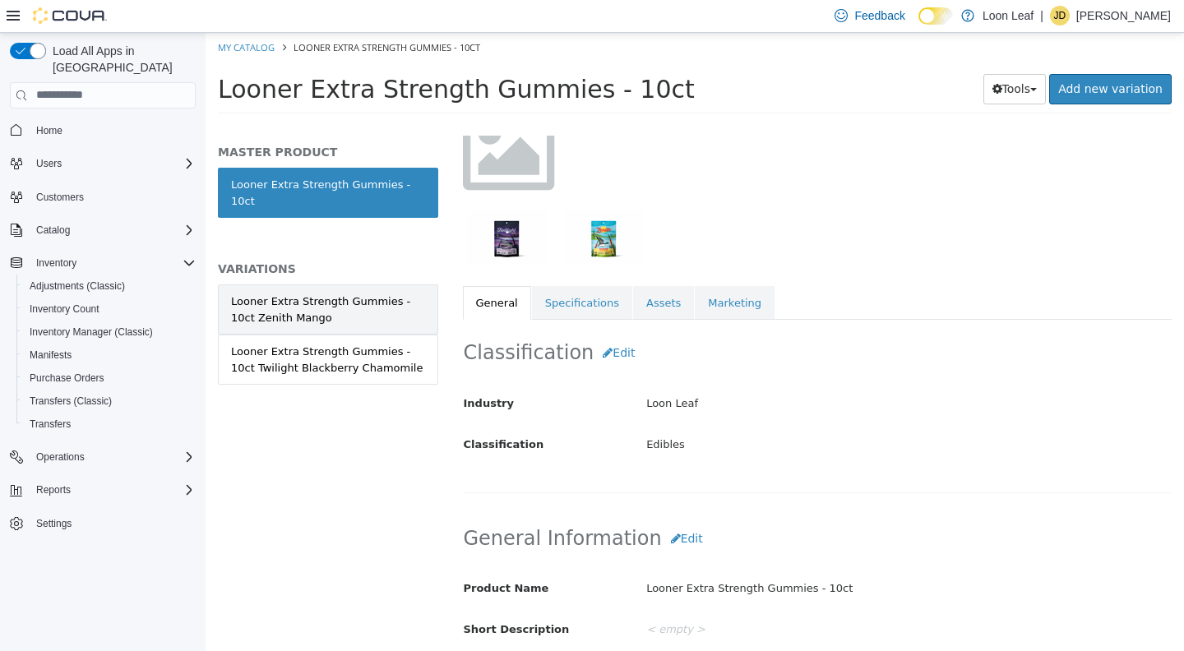
click at [330, 303] on div "Looner Extra Strength Gummies - 10ct Zenith Mango" at bounding box center [328, 309] width 194 height 32
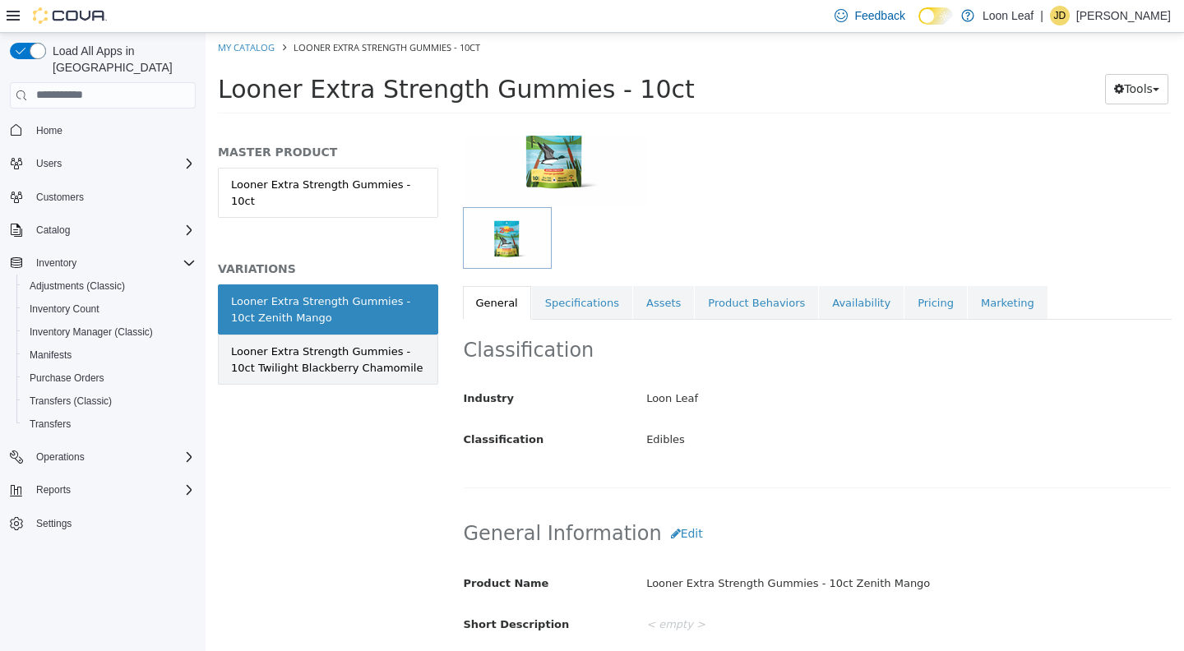
click at [325, 344] on div "Looner Extra Strength Gummies - 10ct Twilight Blackberry Chamomile" at bounding box center [328, 359] width 194 height 32
